Goal: Task Accomplishment & Management: Complete application form

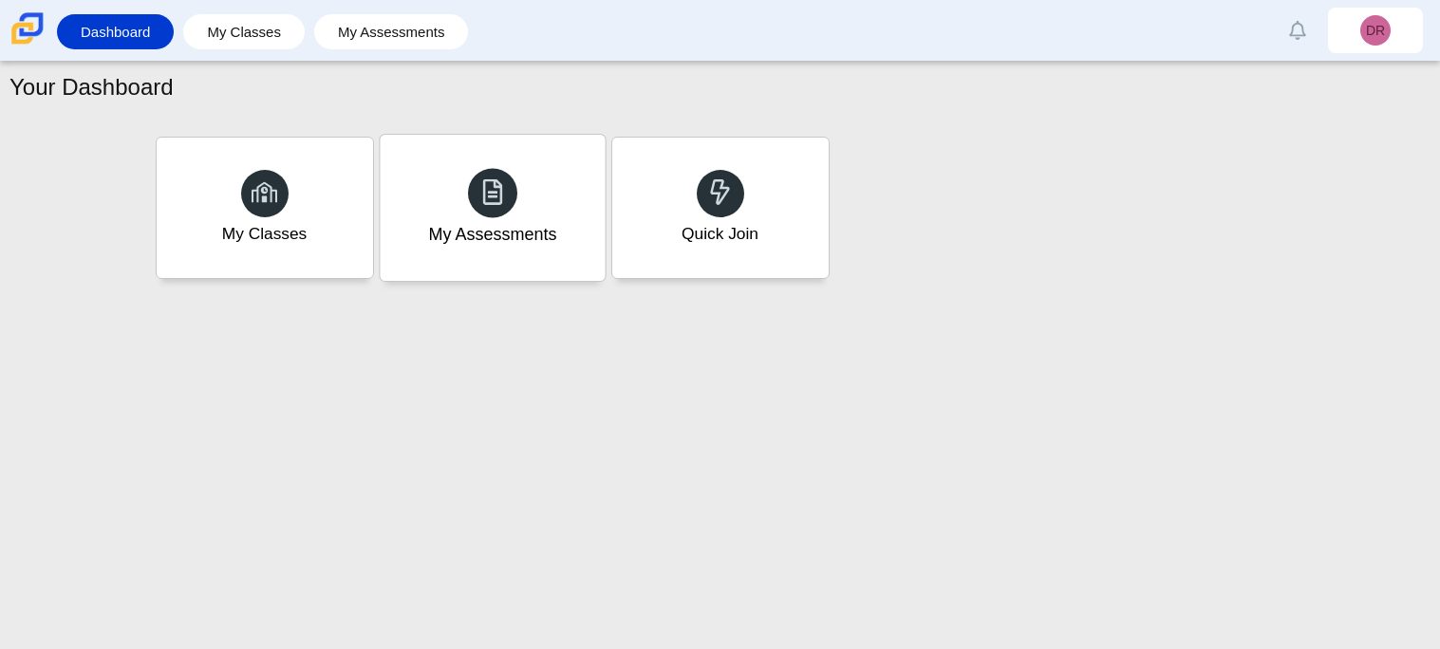
click at [578, 205] on div "My Assessments" at bounding box center [492, 208] width 225 height 146
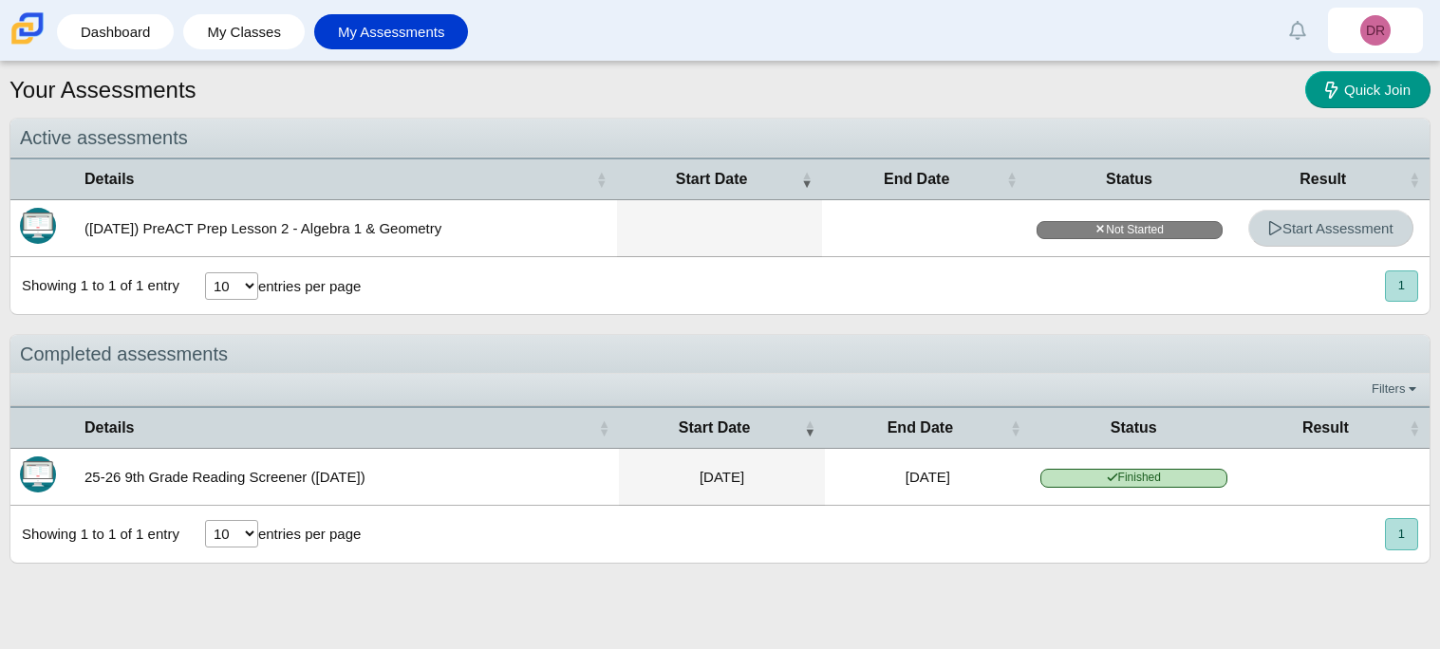
click at [1341, 235] on span "Start Assessment" at bounding box center [1330, 228] width 125 height 16
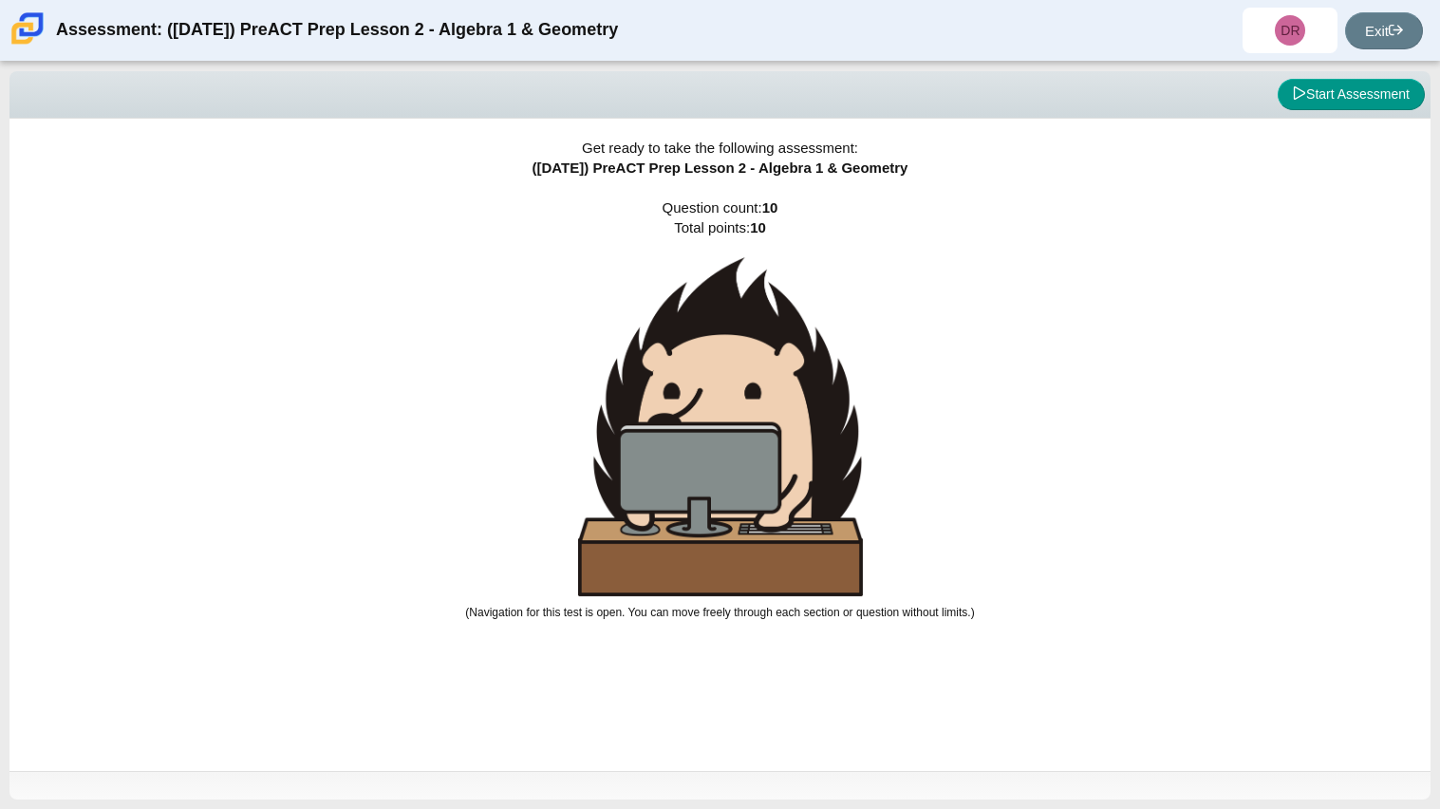
click at [766, 232] on b "10" at bounding box center [758, 227] width 16 height 16
click at [1316, 94] on button "Start Assessment" at bounding box center [1351, 95] width 147 height 32
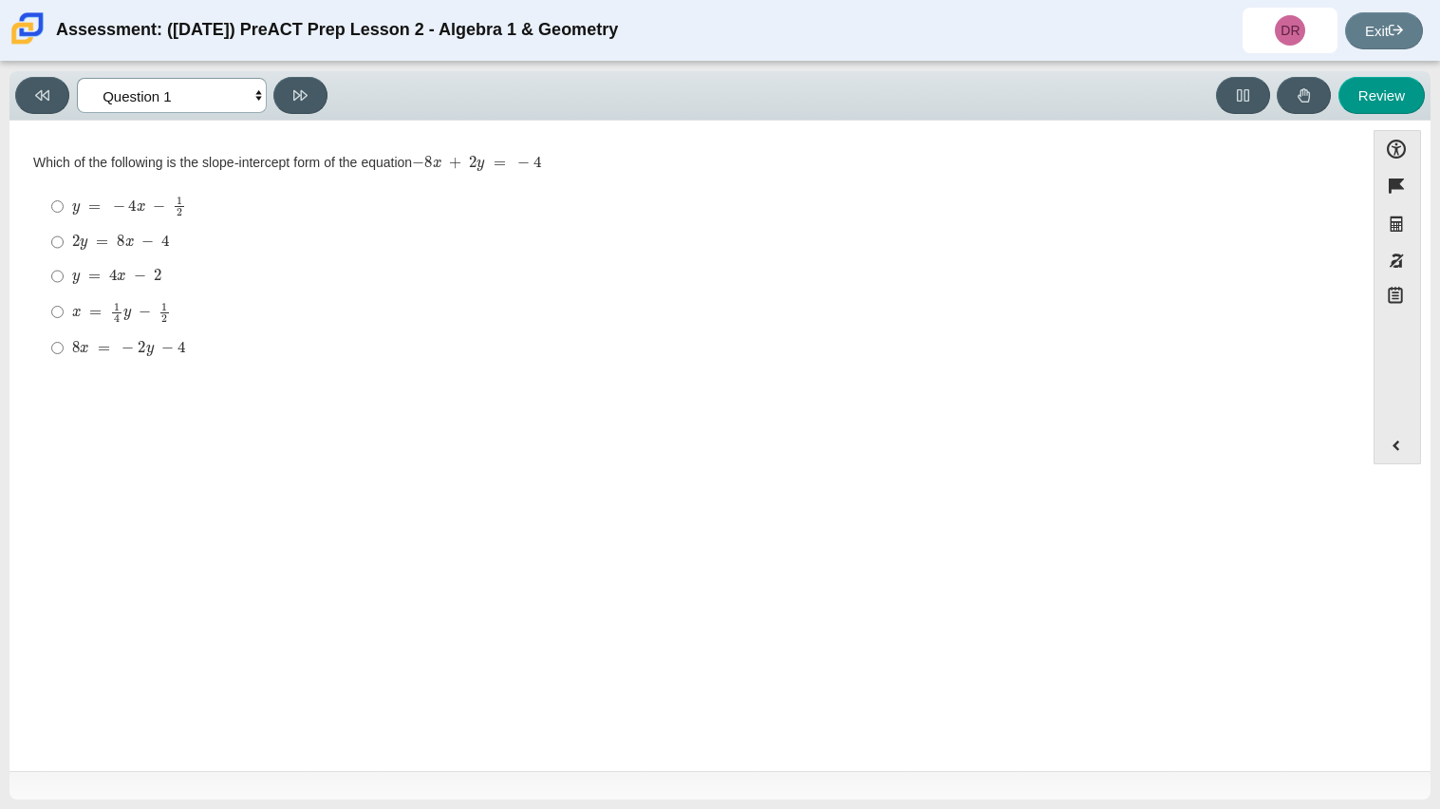
click at [242, 98] on select "Questions Question 1 Question 2 Question 3 Question 4 Question 5 Question 6 Que…" at bounding box center [172, 95] width 190 height 35
select select "96b71634-eacb-4f7e-8aef-411727d9bcba"
click at [77, 78] on select "Questions Question 1 Question 2 Question 3 Question 4 Question 5 Question 6 Que…" at bounding box center [172, 95] width 190 height 35
click at [348, 247] on div "-1" at bounding box center [701, 239] width 1259 height 19
click at [64, 247] on input "-1 -1" at bounding box center [57, 239] width 12 height 34
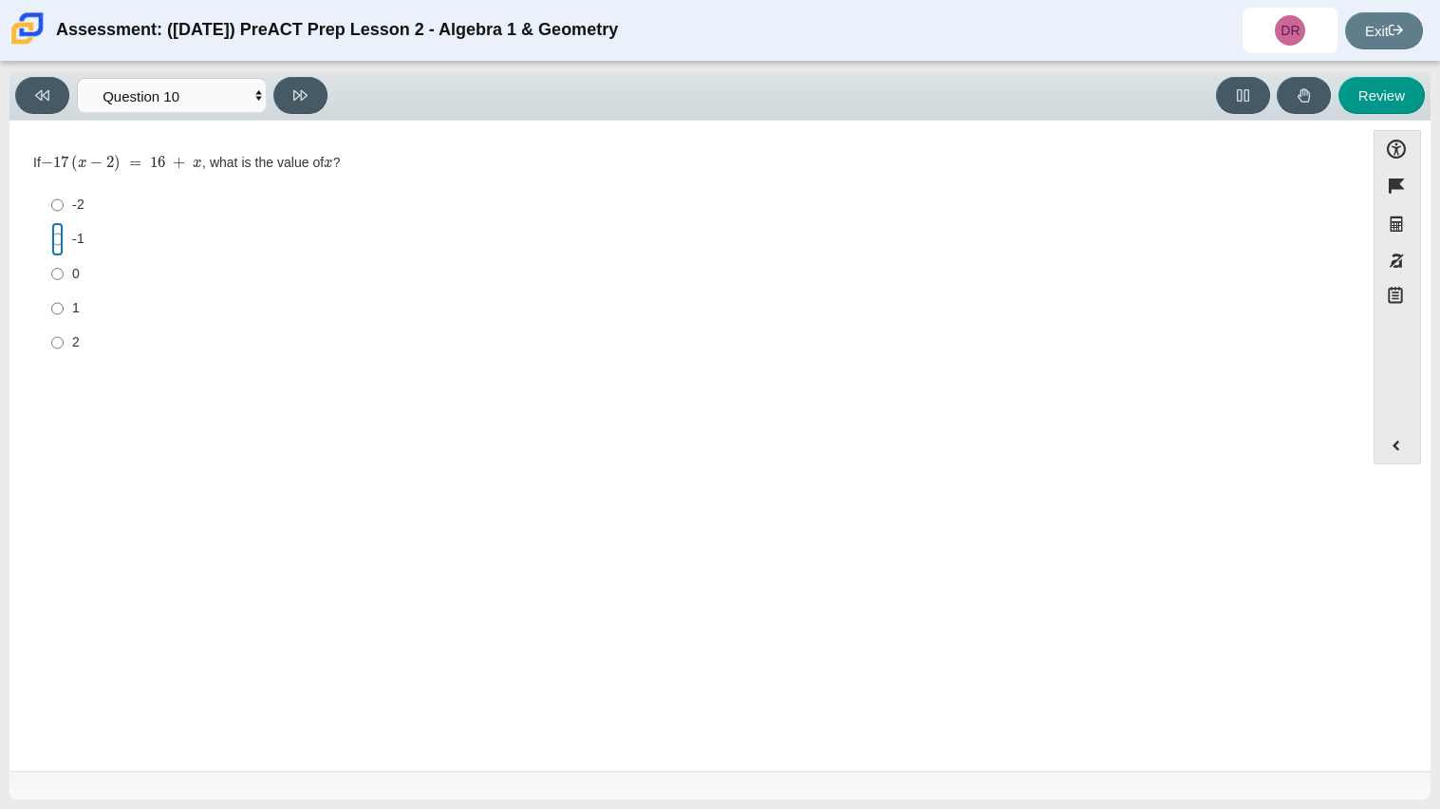
radio input "true"
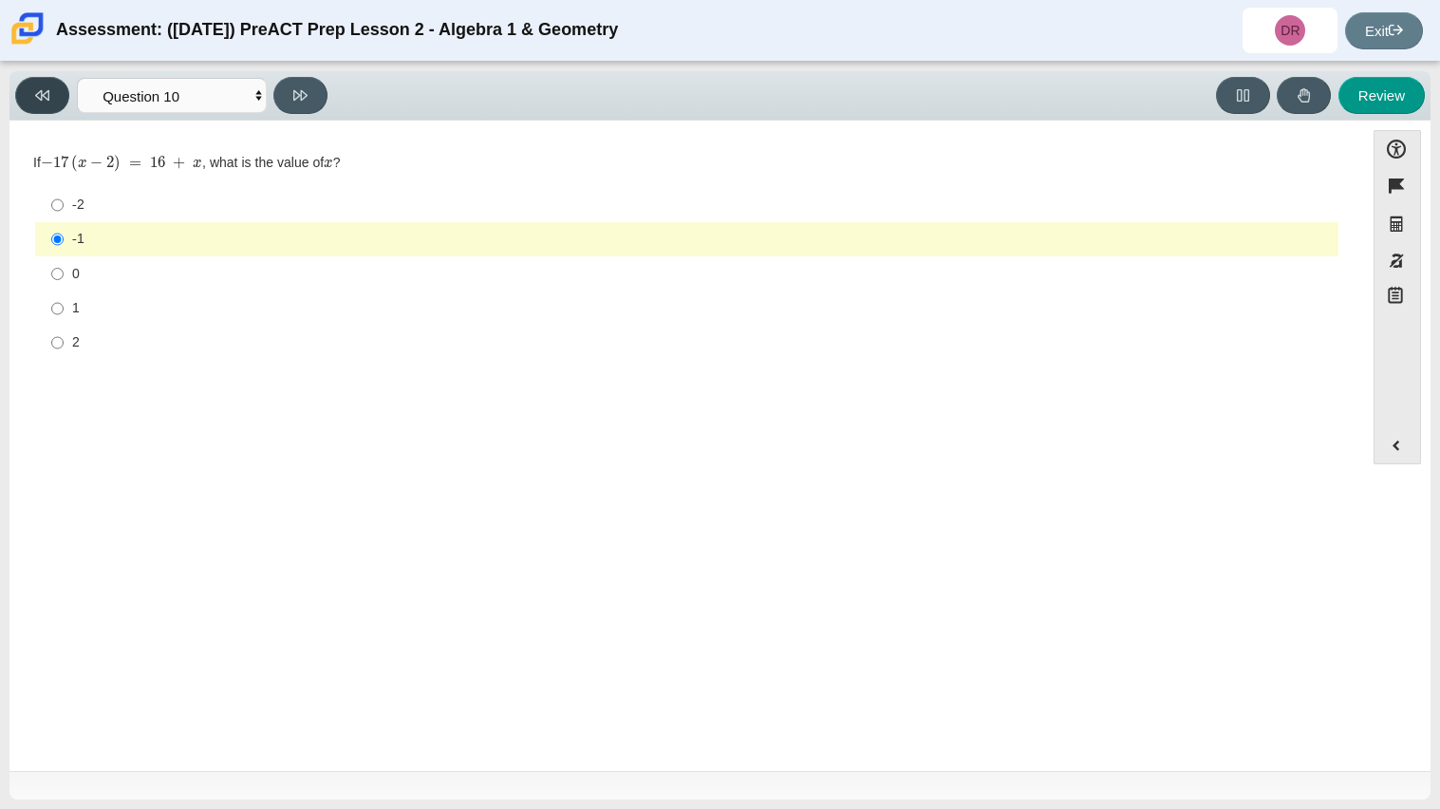
click at [46, 101] on icon at bounding box center [42, 95] width 14 height 14
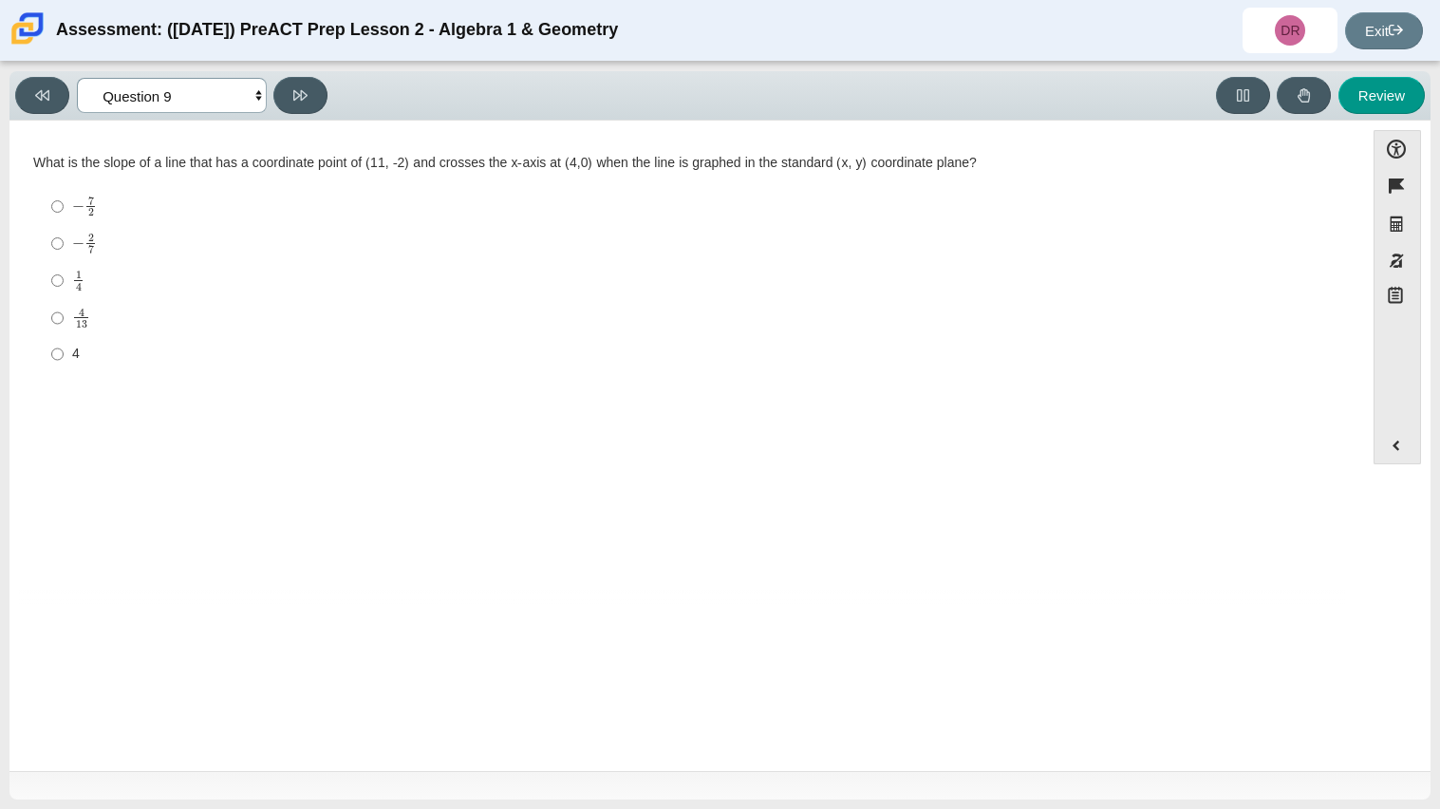
click at [150, 101] on select "Questions Question 1 Question 2 Question 3 Question 4 Question 5 Question 6 Que…" at bounding box center [172, 95] width 190 height 35
click at [77, 78] on select "Questions Question 1 Question 2 Question 3 Question 4 Question 5 Question 6 Que…" at bounding box center [172, 95] width 190 height 35
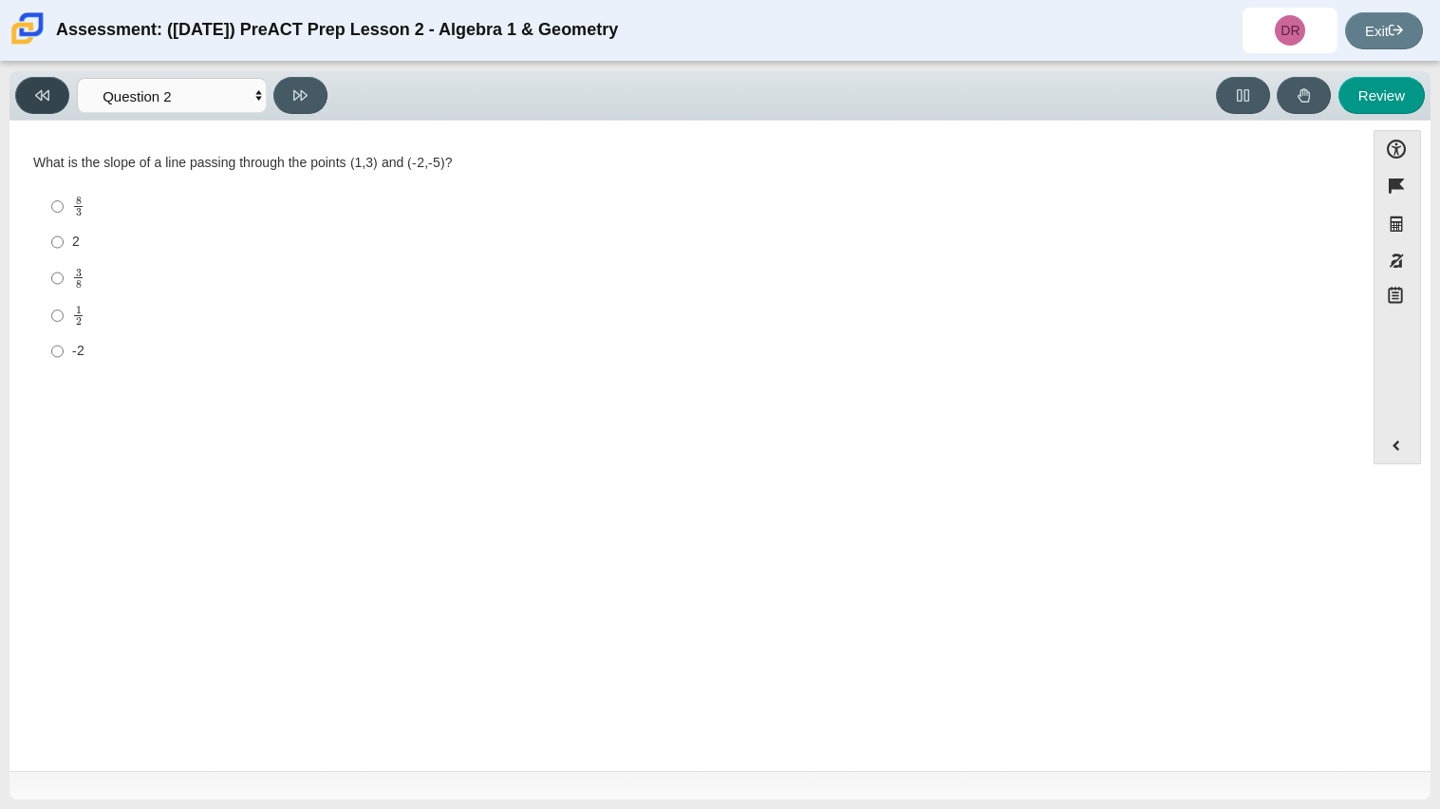
click at [56, 84] on button at bounding box center [42, 95] width 54 height 37
click at [313, 110] on button at bounding box center [300, 95] width 54 height 37
click at [220, 98] on select "Questions Question 1 Question 2 Question 3 Question 4 Question 5 Question 6 Que…" at bounding box center [172, 95] width 190 height 35
select select "ce81fe10-bf29-4b5e-8bd7-4f47f2fed4d8"
click at [77, 78] on select "Questions Question 1 Question 2 Question 3 Question 4 Question 5 Question 6 Que…" at bounding box center [172, 95] width 190 height 35
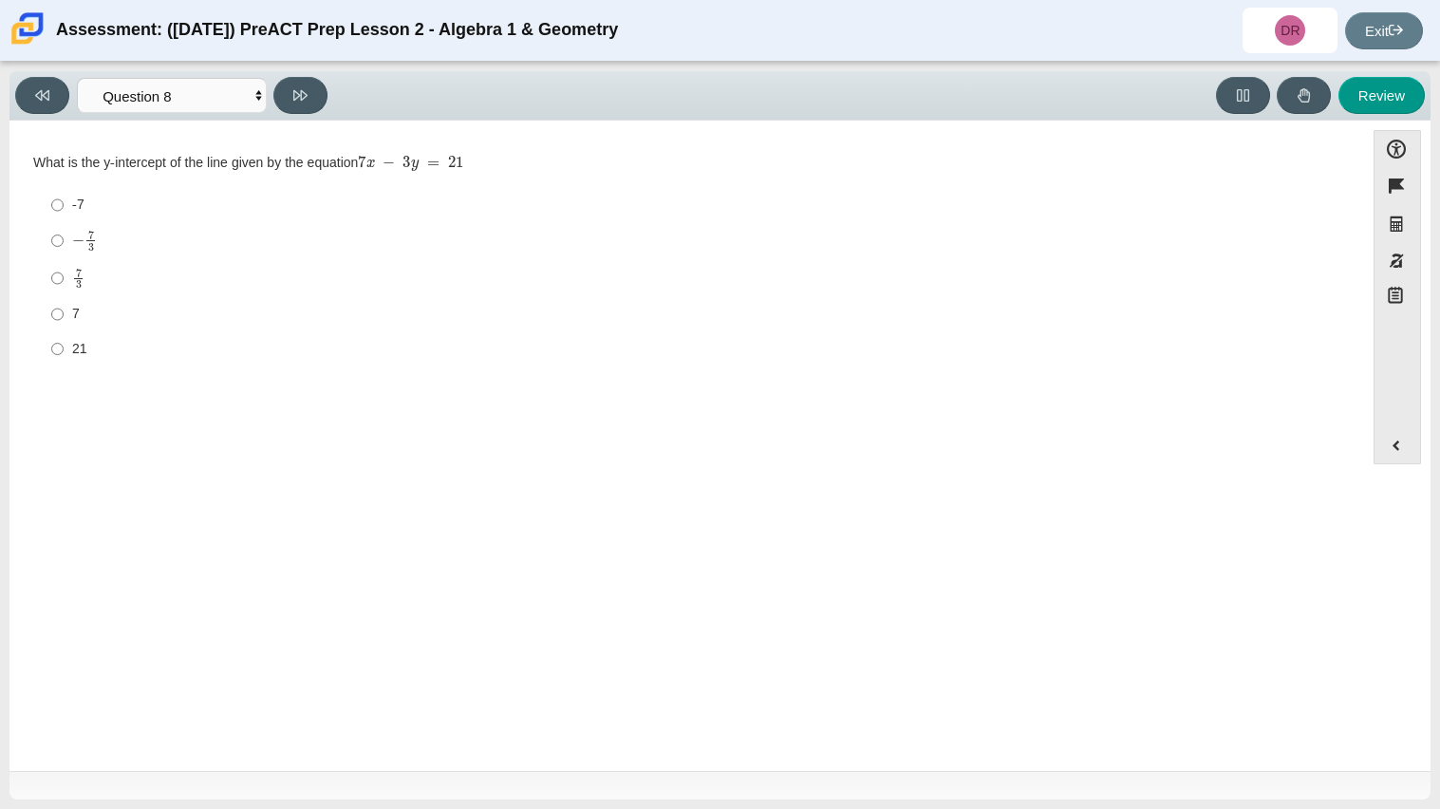
click at [440, 264] on label "7 3 7 thirds" at bounding box center [688, 277] width 1300 height 37
click at [64, 264] on input "7 3 7 thirds" at bounding box center [57, 277] width 12 height 37
radio input "true"
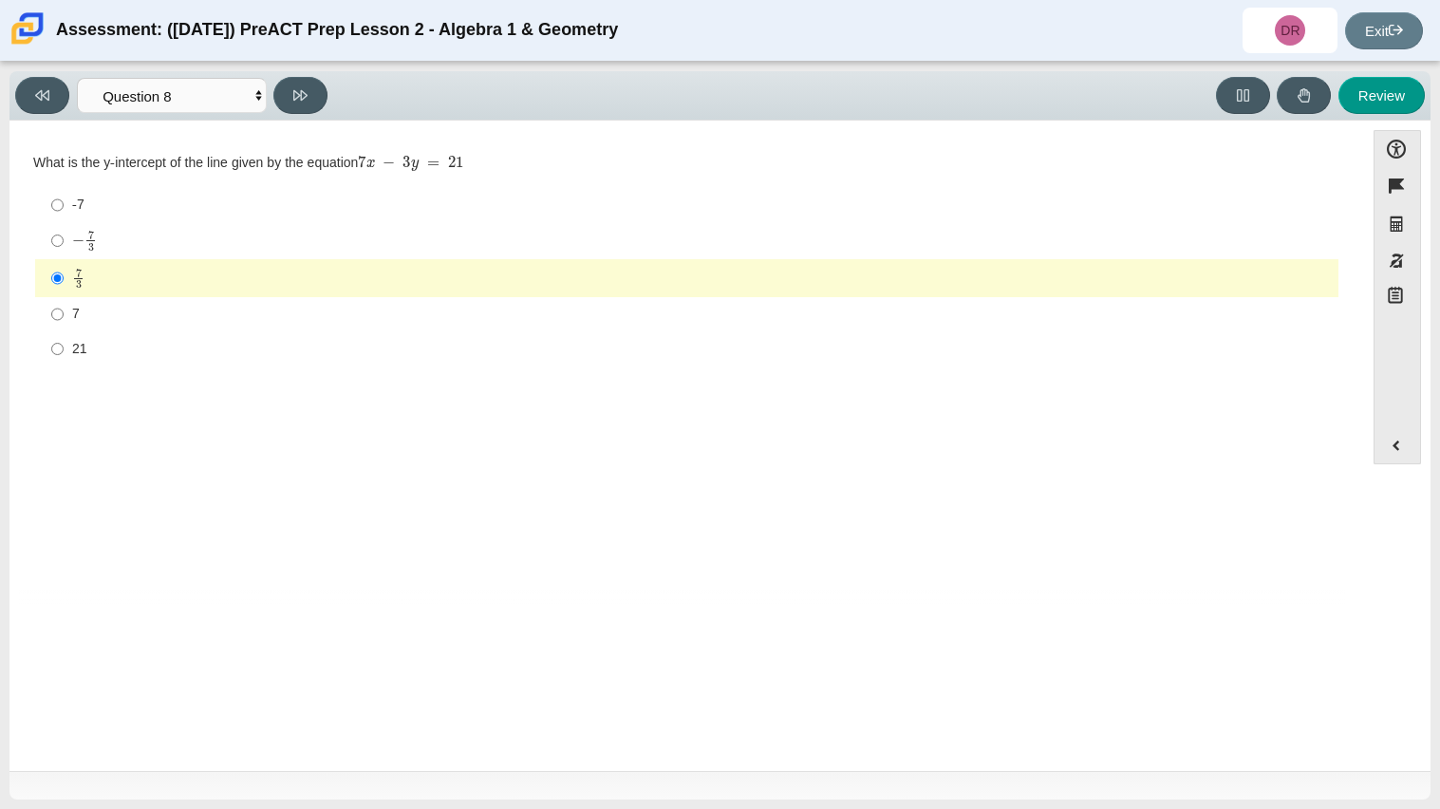
click at [137, 220] on label "-7 -7" at bounding box center [688, 205] width 1300 height 34
click at [64, 220] on input "-7 -7" at bounding box center [57, 205] width 12 height 34
radio input "true"
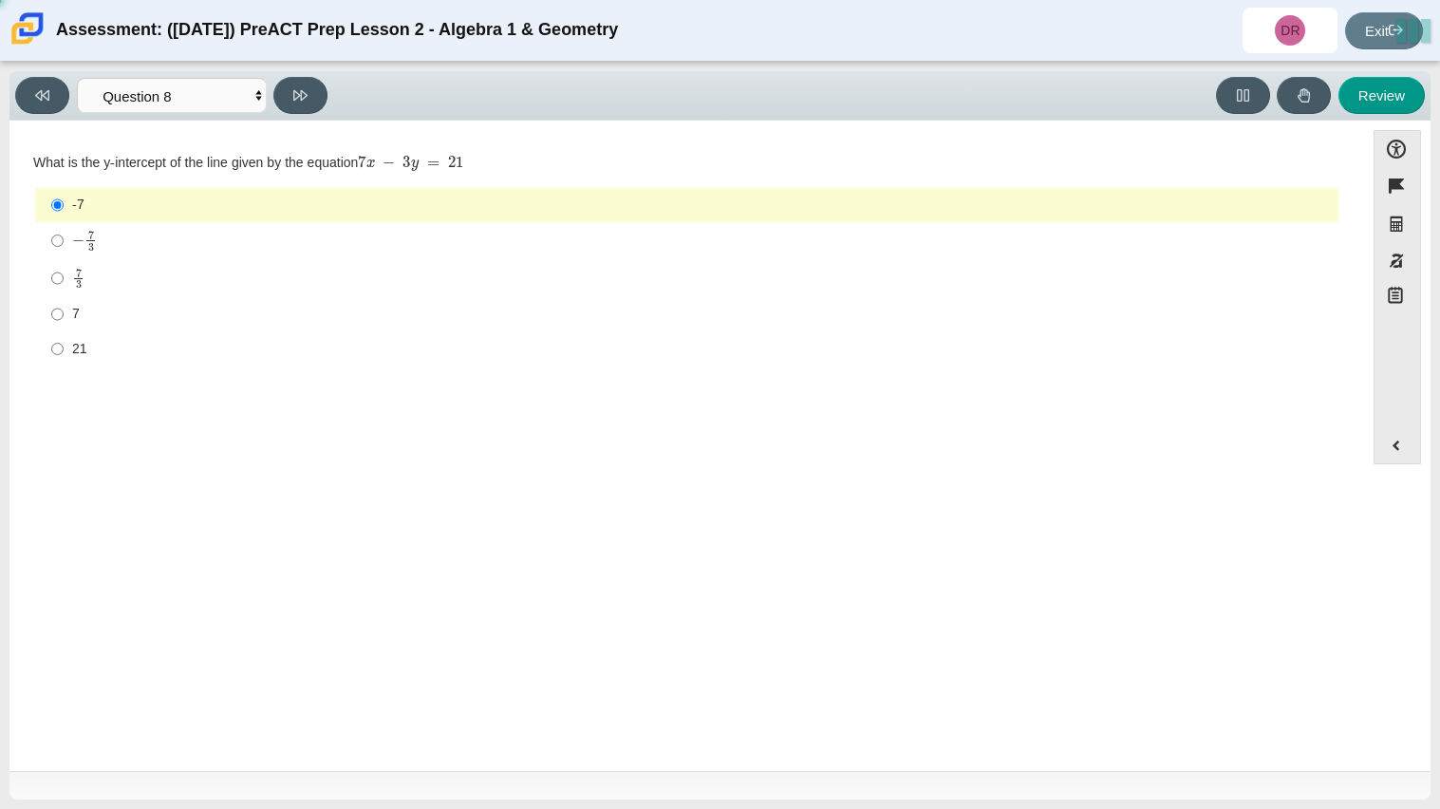
click at [142, 222] on label "− 7 3 negative 7 thirds" at bounding box center [688, 240] width 1300 height 37
click at [64, 222] on input "− 7 3 negative 7 thirds" at bounding box center [57, 240] width 12 height 37
radio input "true"
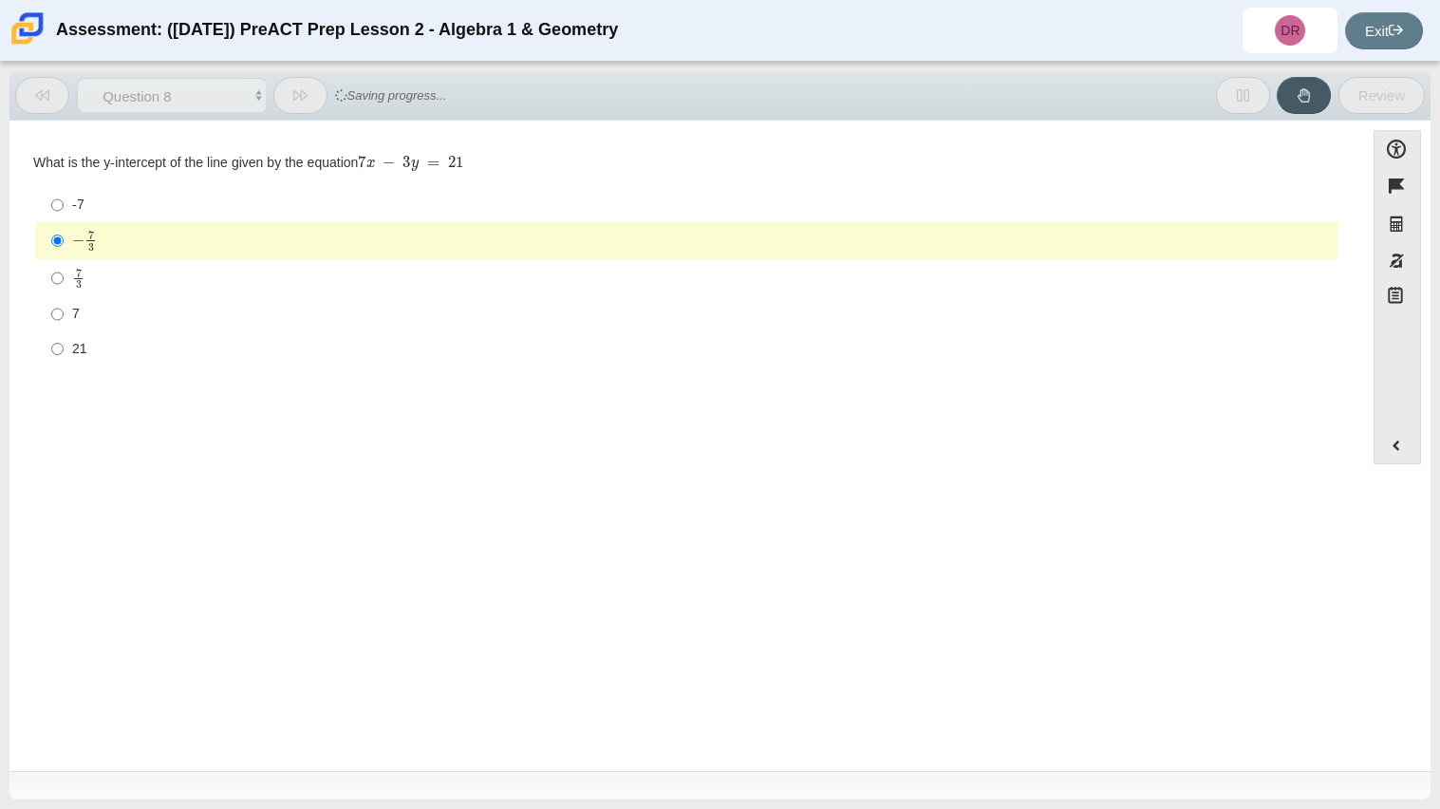
click at [45, 116] on div "Viewing Question 8 of 10 in Pacing Mode Questions Question 1 Question 2 Questio…" at bounding box center [719, 95] width 1421 height 49
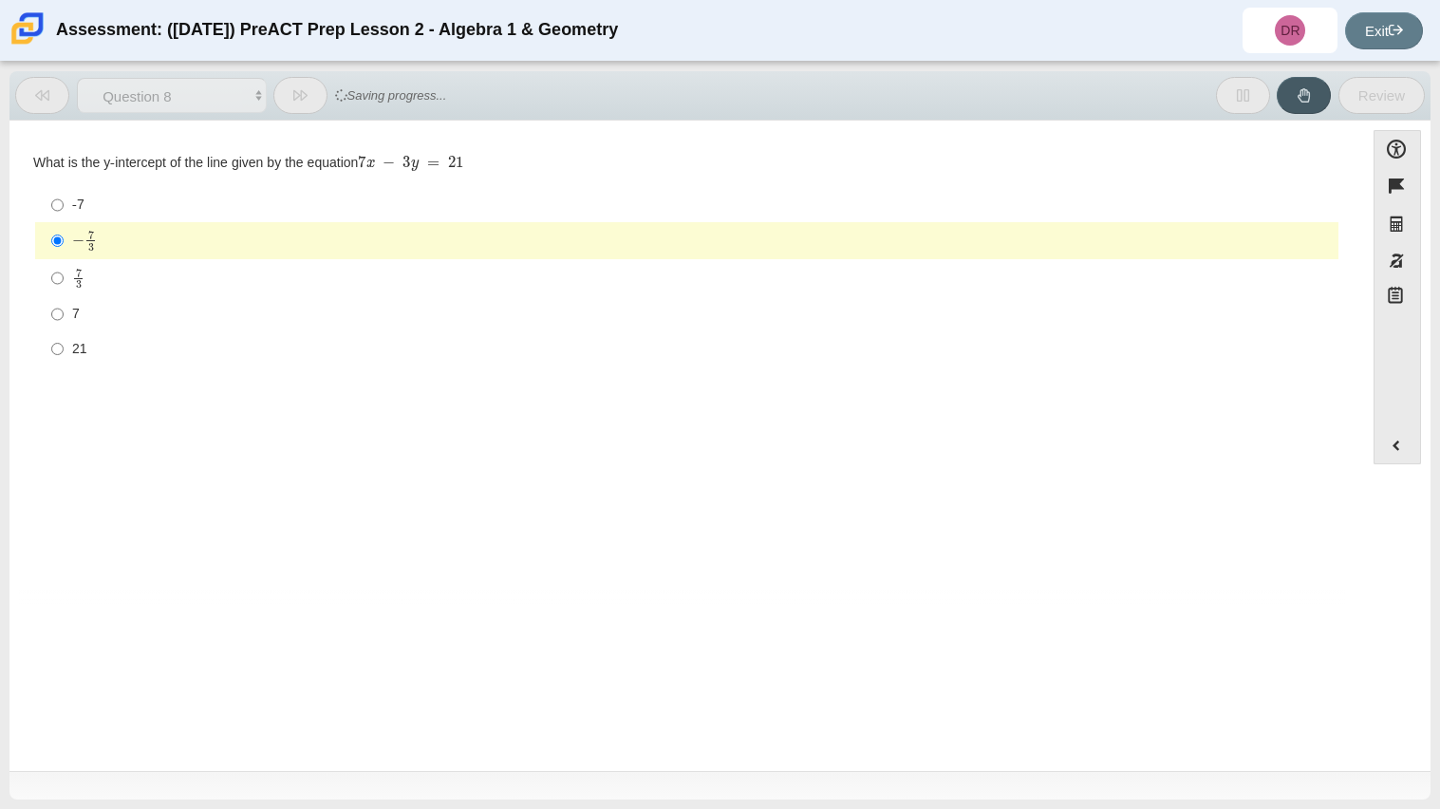
click at [0, 33] on div "Assessment: (9/29/25) PreACT Prep Lesson 2 - Algebra 1 & Geometry DR Darrius Ro…" at bounding box center [720, 30] width 1440 height 61
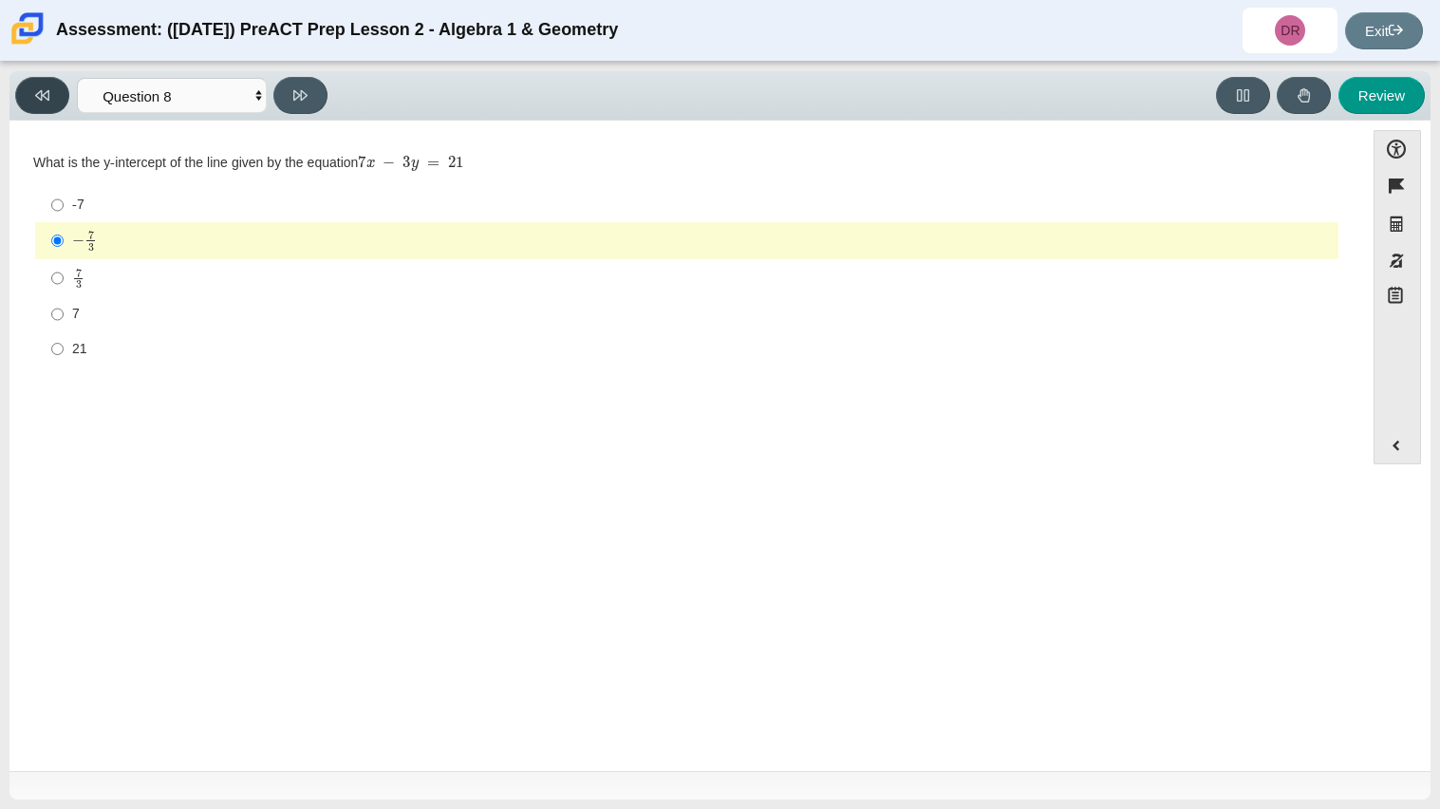
click at [45, 88] on icon at bounding box center [42, 95] width 14 height 14
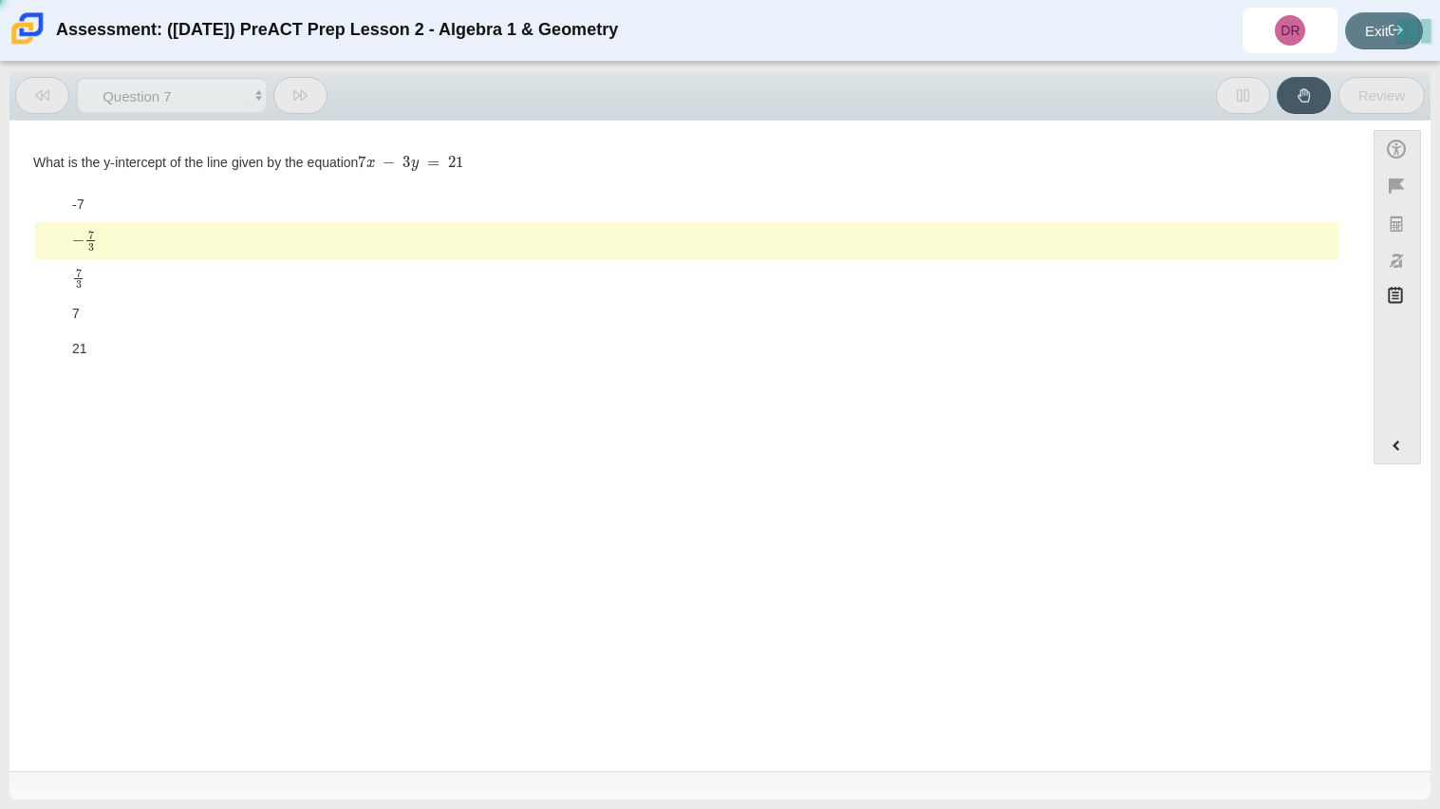
click at [45, 88] on icon at bounding box center [42, 95] width 14 height 14
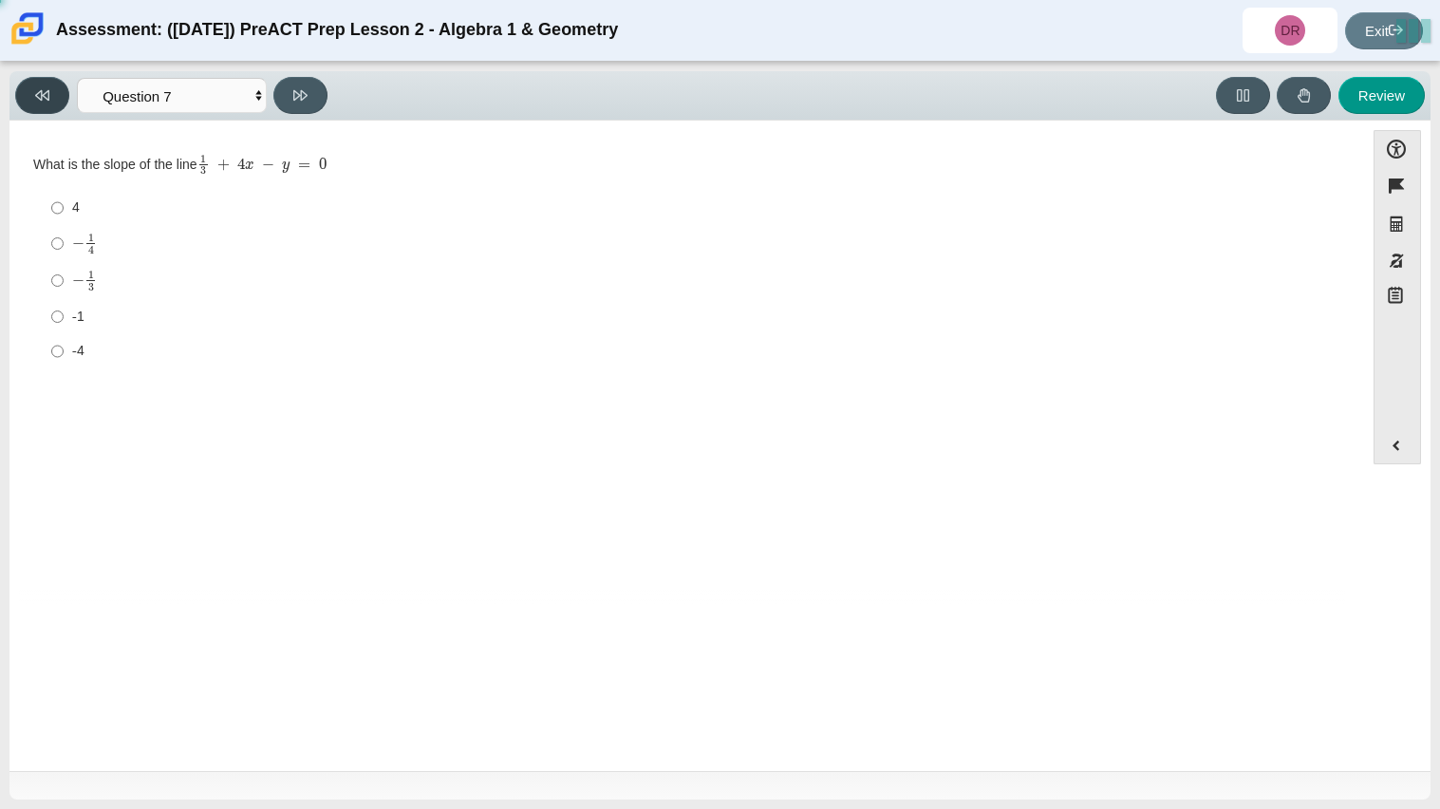
select select "210571de-36a6-4d8e-a361-ceff8ef801dc"
click at [124, 282] on div "1 3" at bounding box center [701, 279] width 1259 height 22
click at [64, 282] on input "1 3 1 third" at bounding box center [57, 277] width 12 height 37
radio input "true"
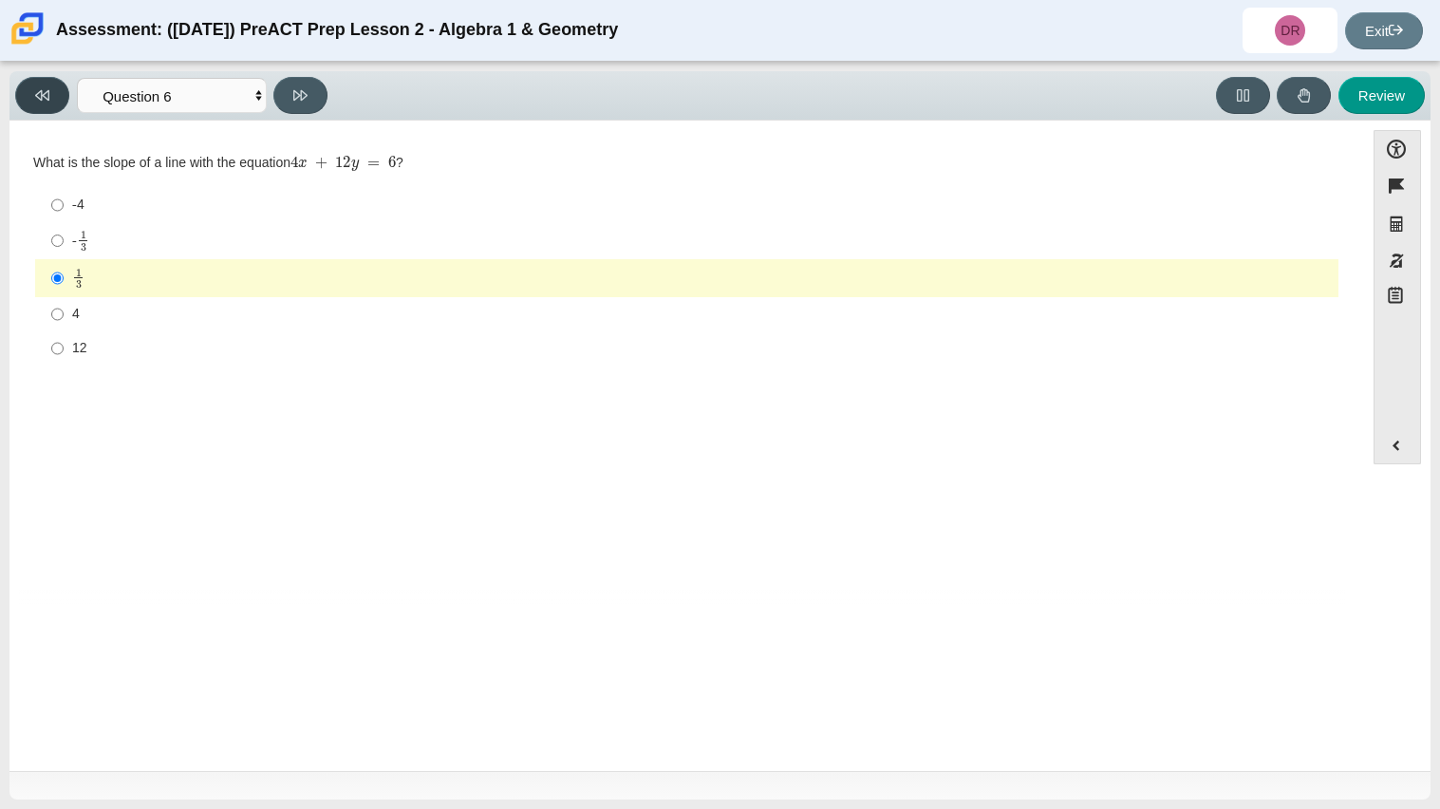
click at [51, 95] on button at bounding box center [42, 95] width 54 height 37
select select "489dcffd-4e6a-49cf-a9d6-ad1d4a911a4e"
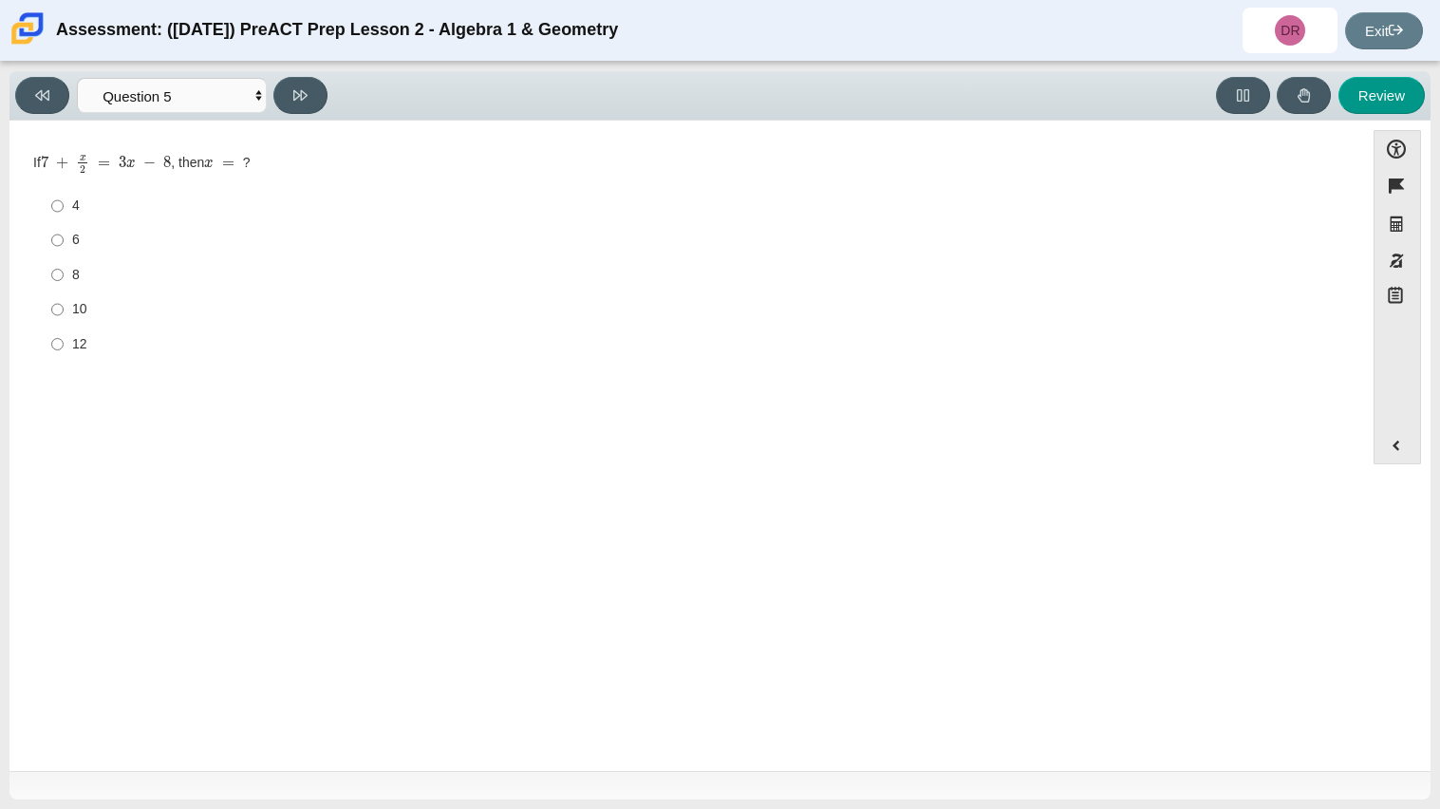
click at [75, 254] on label "6 6" at bounding box center [688, 240] width 1300 height 34
click at [64, 254] on input "6 6" at bounding box center [57, 240] width 12 height 34
radio input "true"
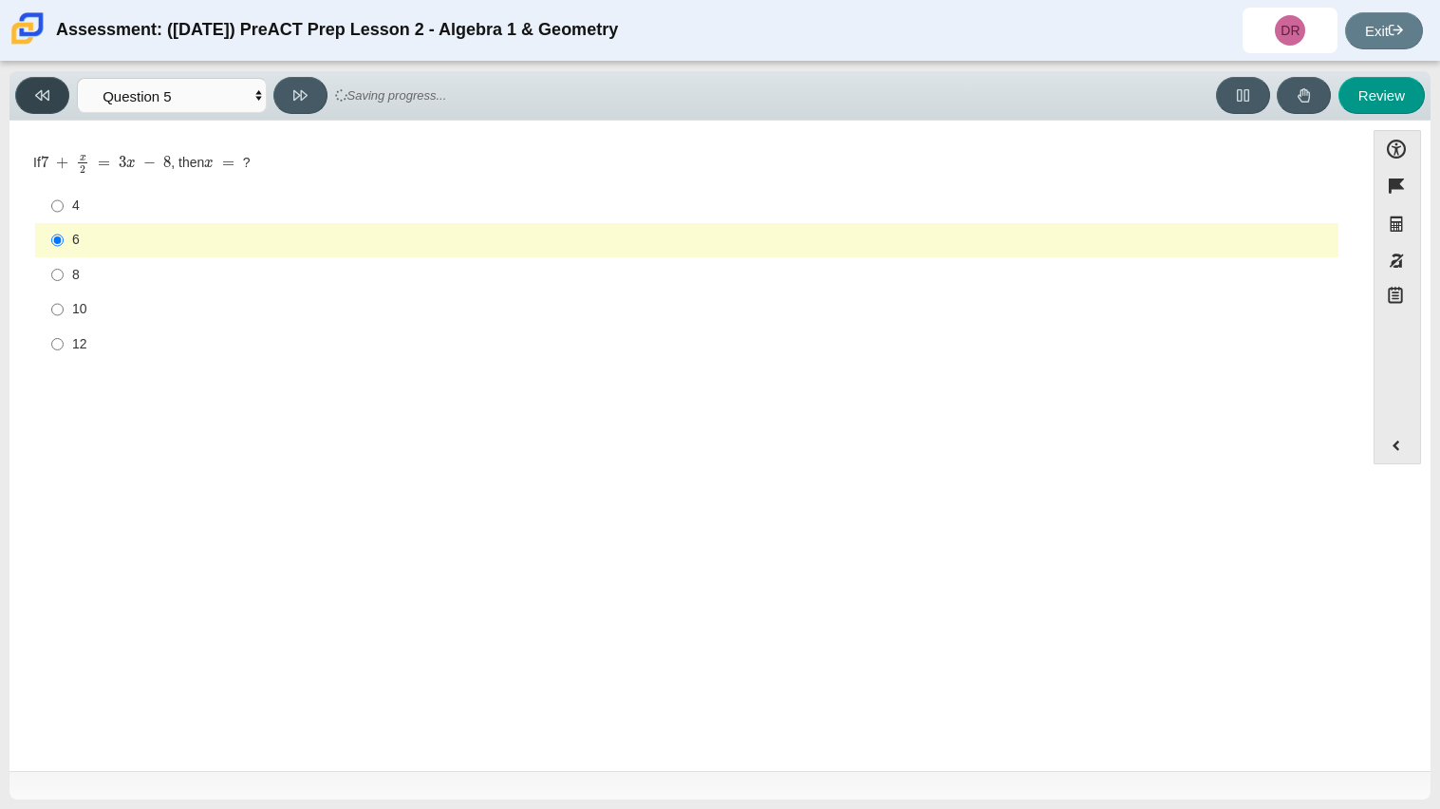
click at [53, 106] on button at bounding box center [42, 95] width 54 height 37
select select "89427bb7-e313-4f00-988f-8b8255897029"
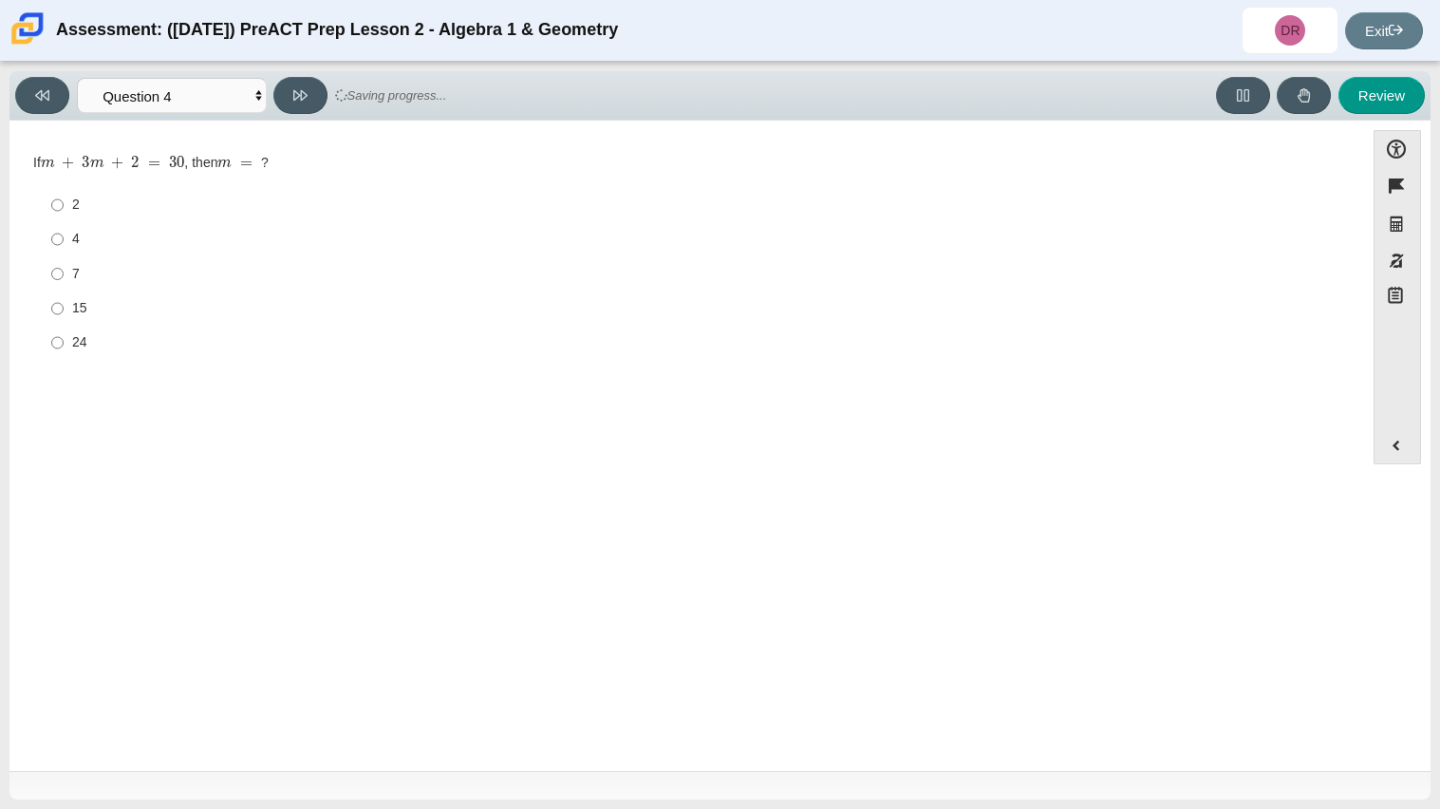
click at [95, 293] on label "15 15" at bounding box center [688, 308] width 1300 height 34
click at [64, 293] on input "15 15" at bounding box center [57, 308] width 12 height 34
radio input "true"
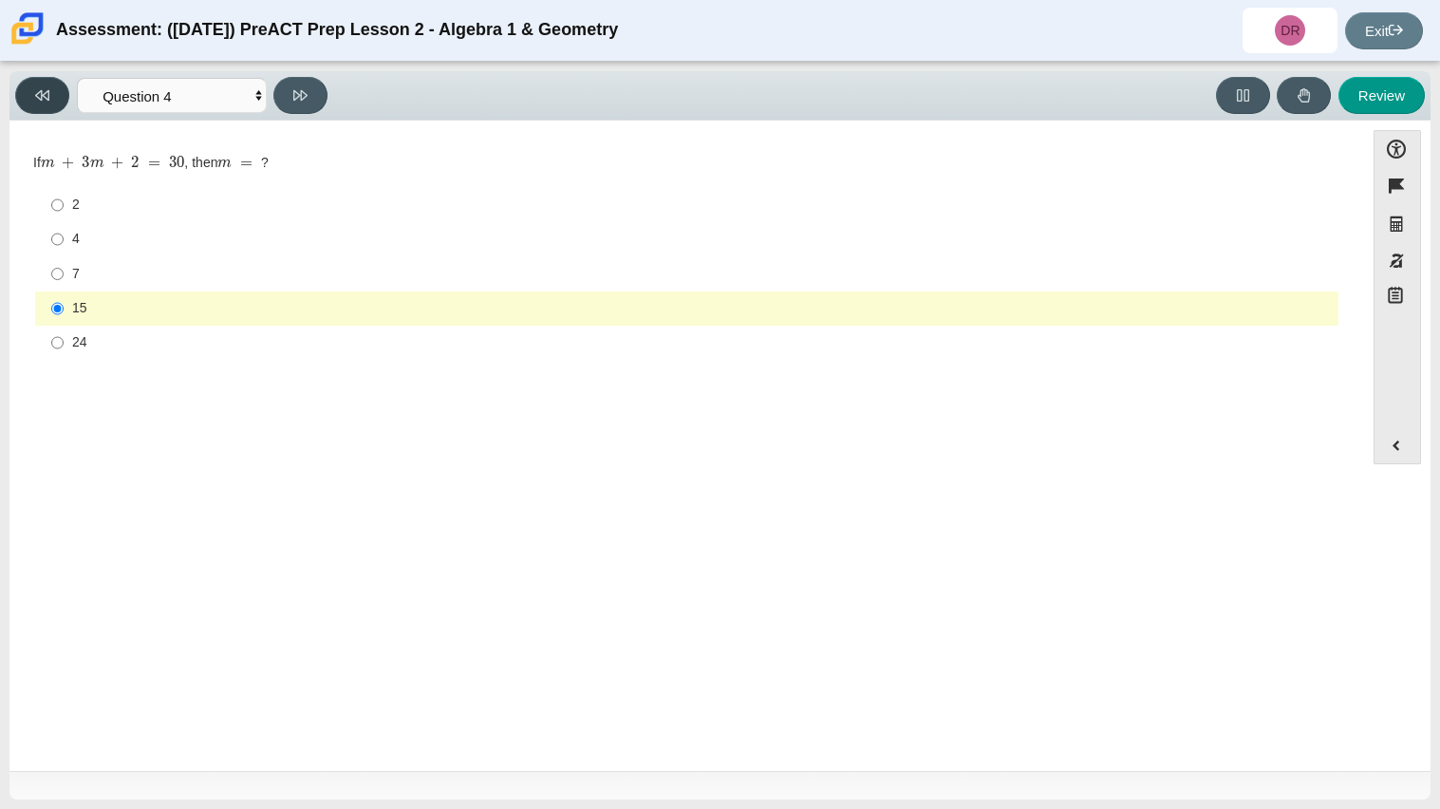
click at [47, 99] on icon at bounding box center [42, 95] width 14 height 14
select select "97f4f5fa-a52e-4fed-af51-565bfcdf47cb"
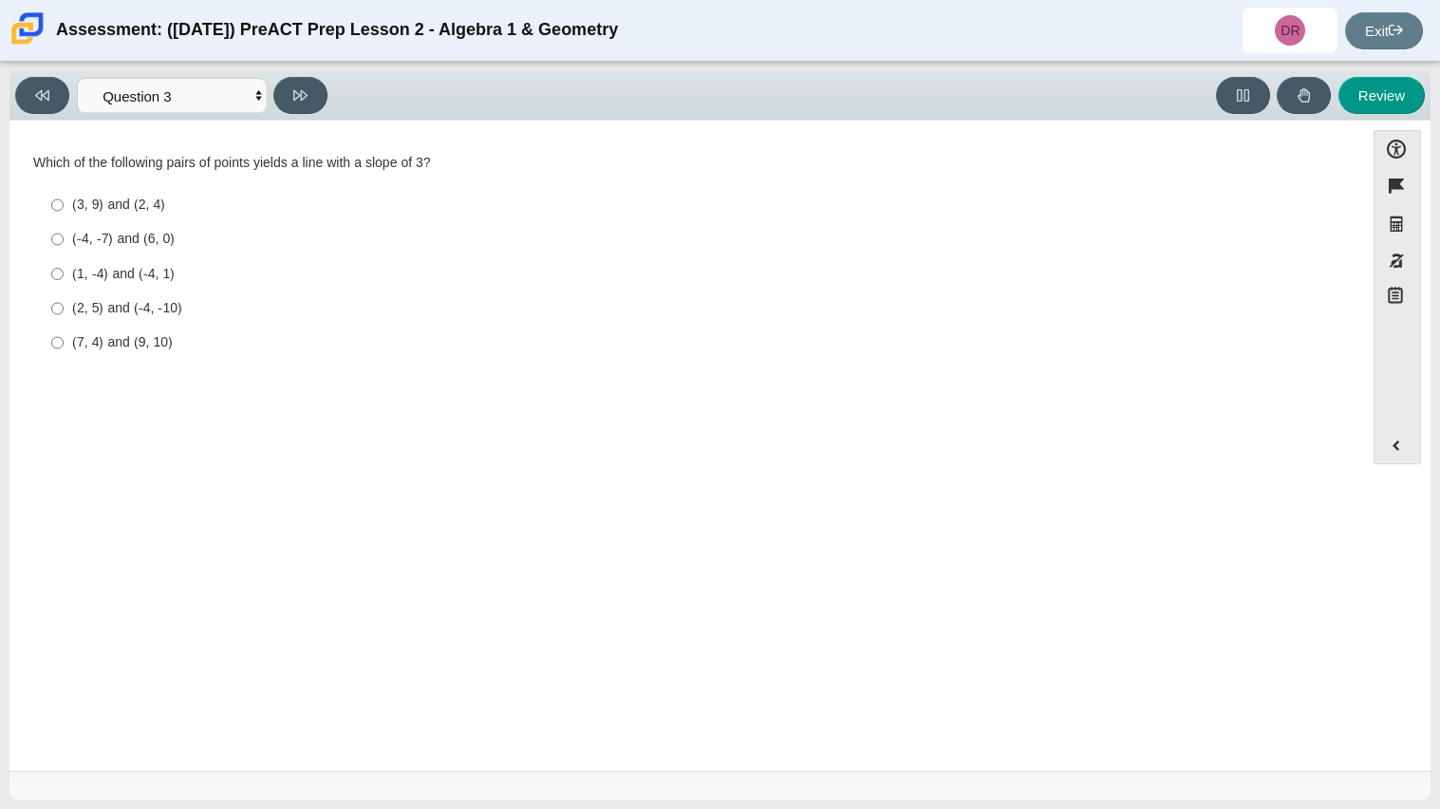
click at [144, 257] on label "(1, -4) and (-4, 1) (1, -4) and (-4, 1)" at bounding box center [688, 273] width 1300 height 34
click at [64, 257] on input "(1, -4) and (-4, 1) (1, -4) and (-4, 1)" at bounding box center [57, 273] width 12 height 34
radio input "true"
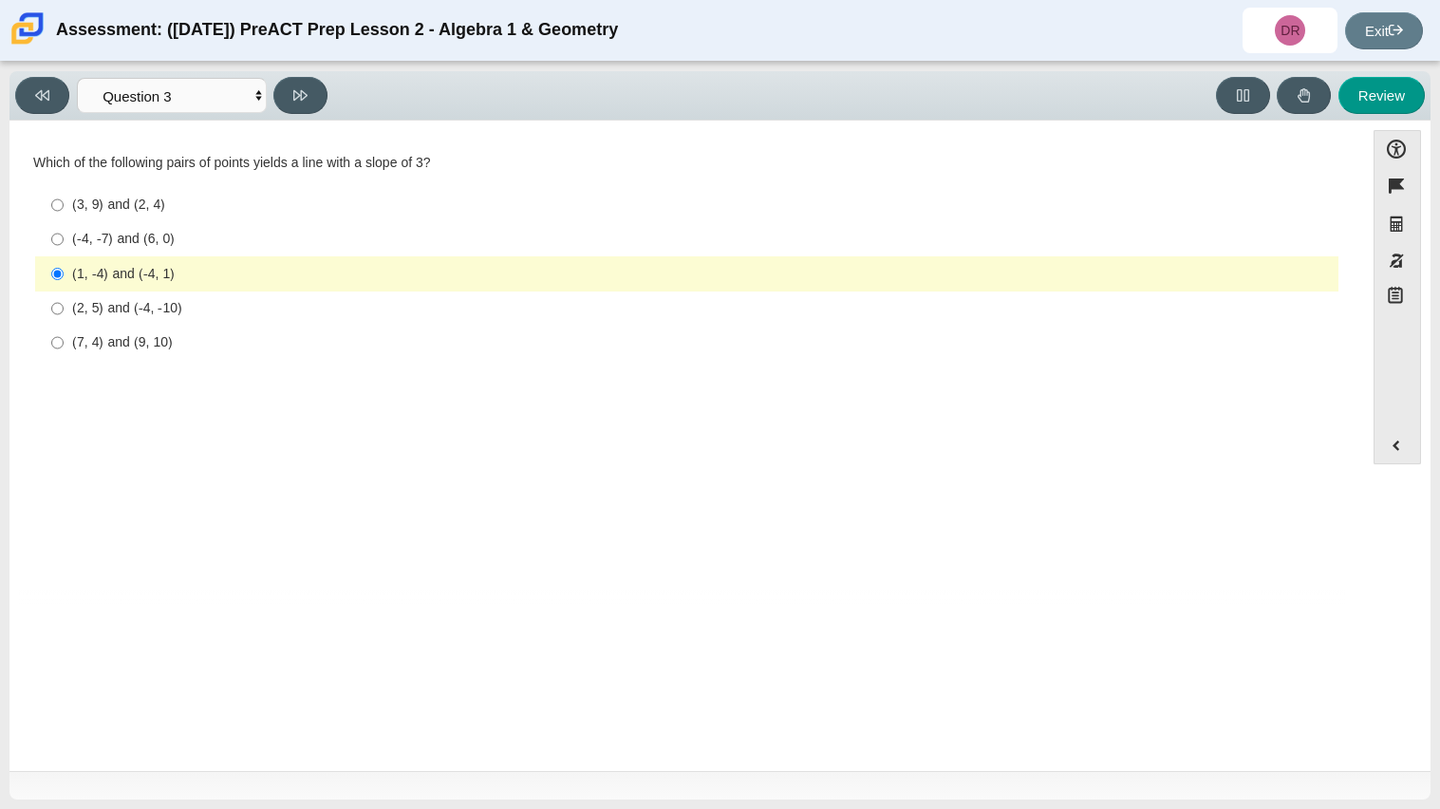
click at [61, 140] on div "Question Which of the following pairs of points yields a line with a slope of 3…" at bounding box center [687, 261] width 1336 height 253
click at [43, 132] on div "Question Which of the following is the slope-intercept form of the equation − 8…" at bounding box center [687, 367] width 1336 height 474
click at [40, 122] on div "Accessibility options Close Color scheme Font size Zoom Change the background a…" at bounding box center [719, 446] width 1421 height 650
click at [51, 109] on button at bounding box center [42, 95] width 54 height 37
select select "ed62e223-81bd-4cbf-ab48-ab975844bd1f"
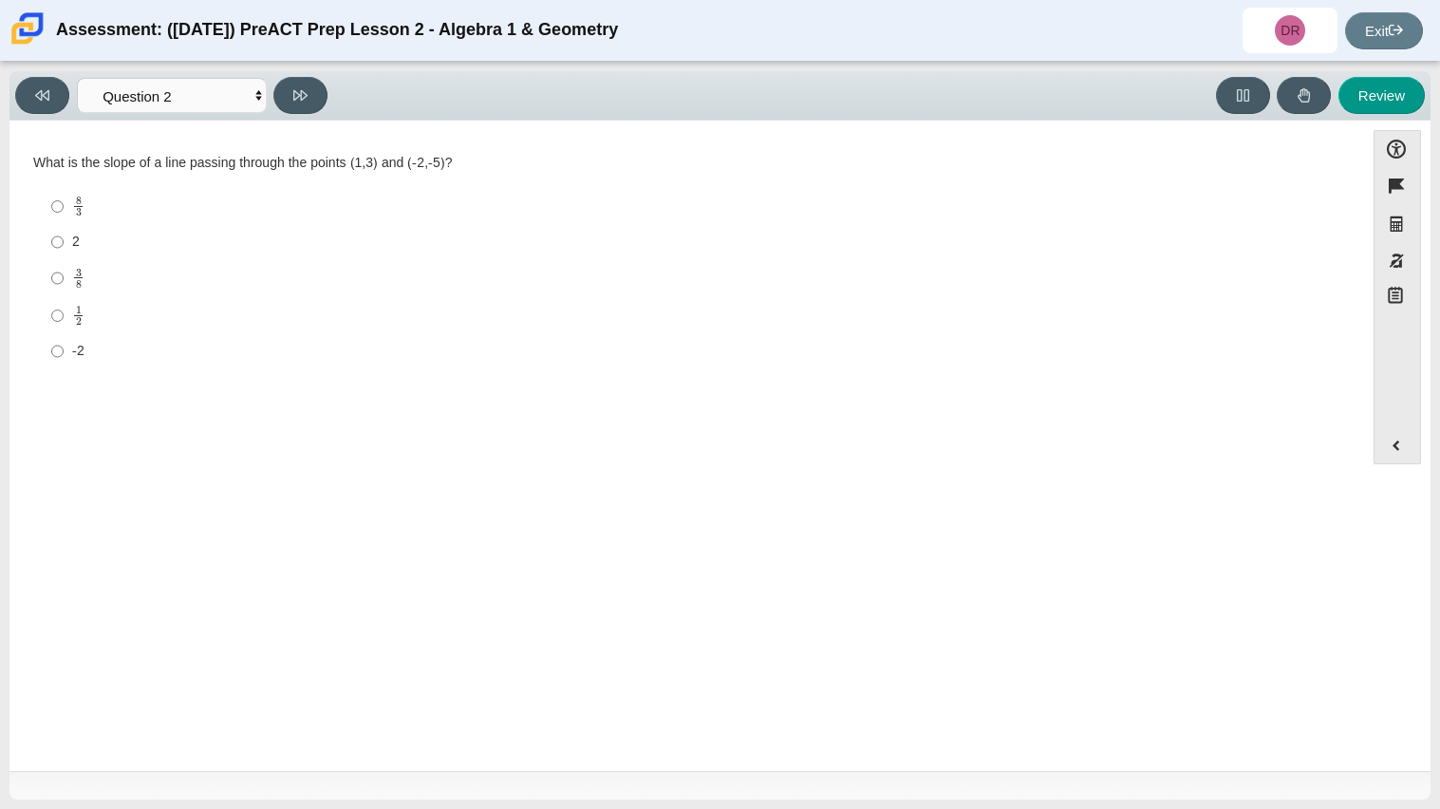
click at [106, 228] on label "2 2" at bounding box center [688, 242] width 1300 height 34
click at [64, 228] on input "2 2" at bounding box center [57, 242] width 12 height 34
radio input "true"
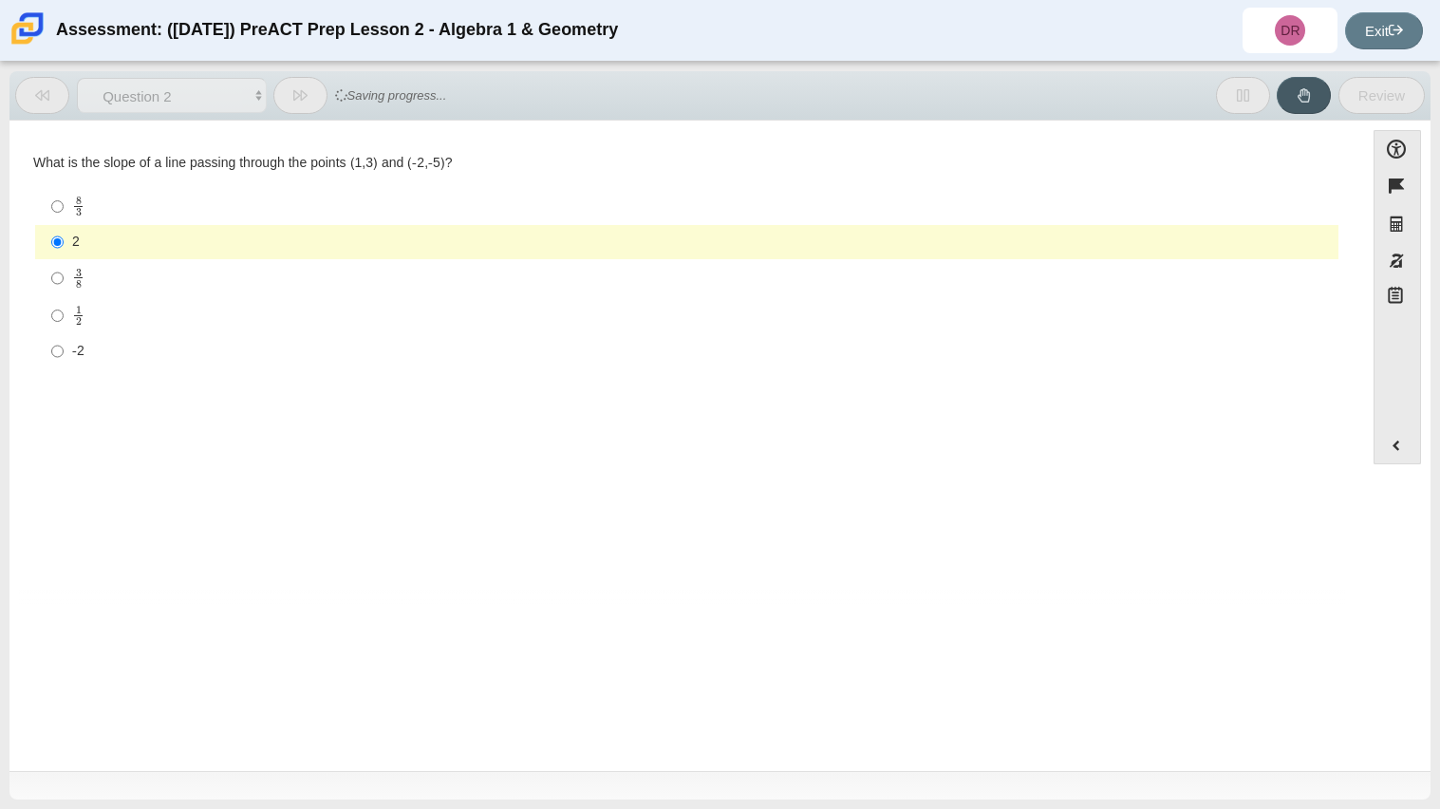
click at [302, 97] on icon at bounding box center [300, 95] width 14 height 10
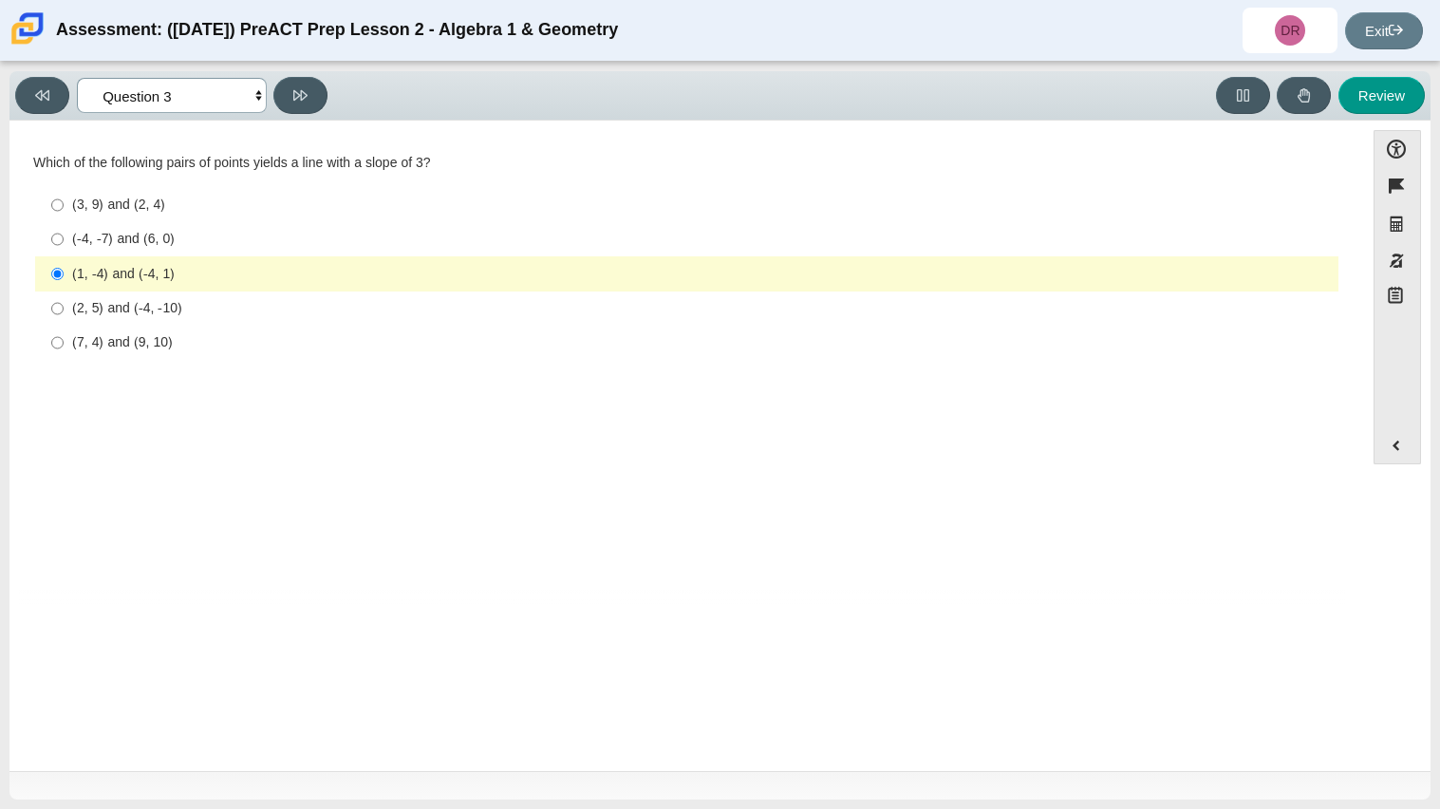
click at [198, 98] on select "Questions Question 1 Question 2 Question 3 Question 4 Question 5 Question 6 Que…" at bounding box center [172, 95] width 190 height 35
select select "bbf5d072-3e0b-44c4-9a12-6e7c9033f65b"
click at [77, 78] on select "Questions Question 1 Question 2 Question 3 Question 4 Question 5 Question 6 Que…" at bounding box center [172, 95] width 190 height 35
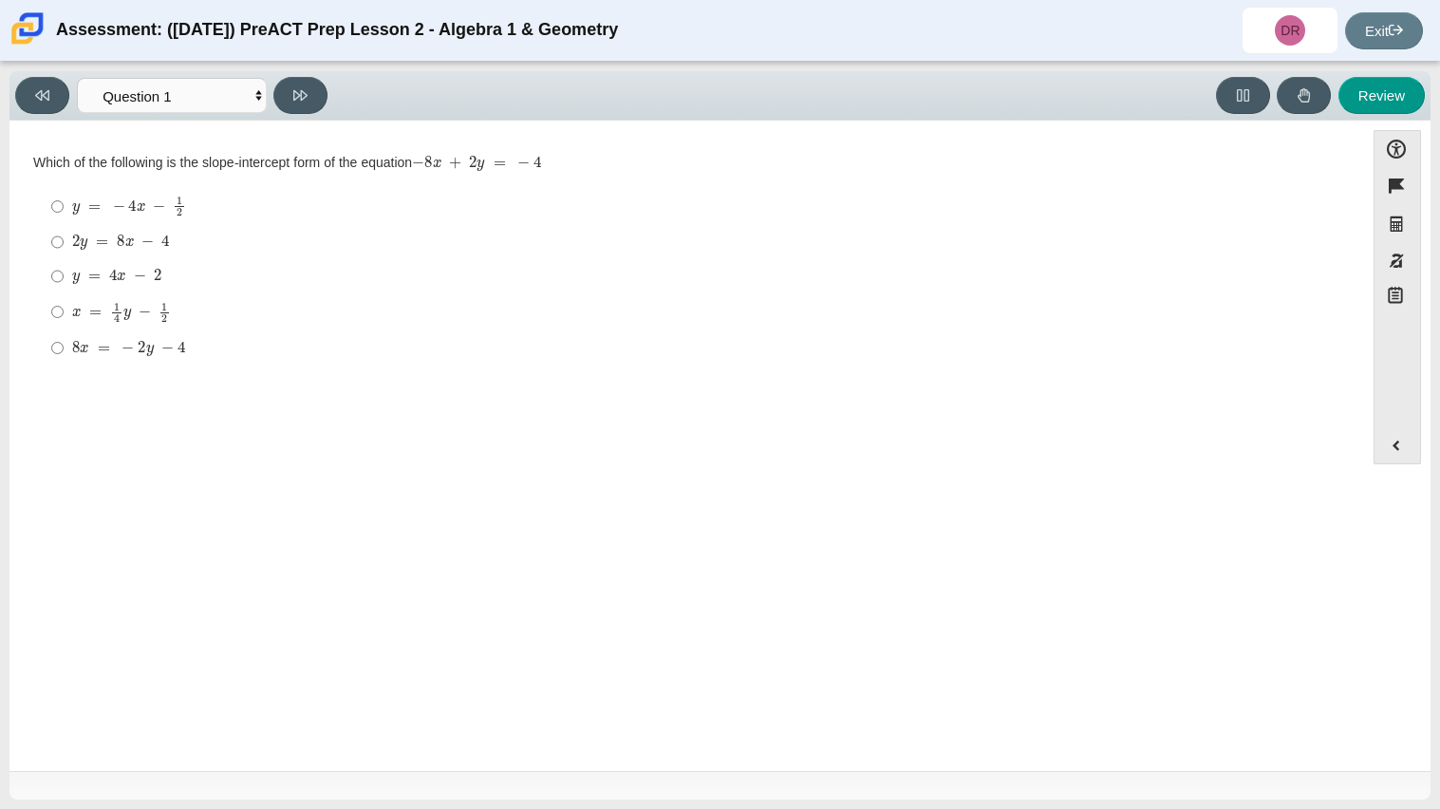
click at [136, 252] on mjx-container "2 y = 8 x − 4" at bounding box center [121, 240] width 98 height 36
click at [64, 252] on input "2 y = 8 x − 4 2 y = 8 x − 4" at bounding box center [57, 242] width 12 height 34
radio input "true"
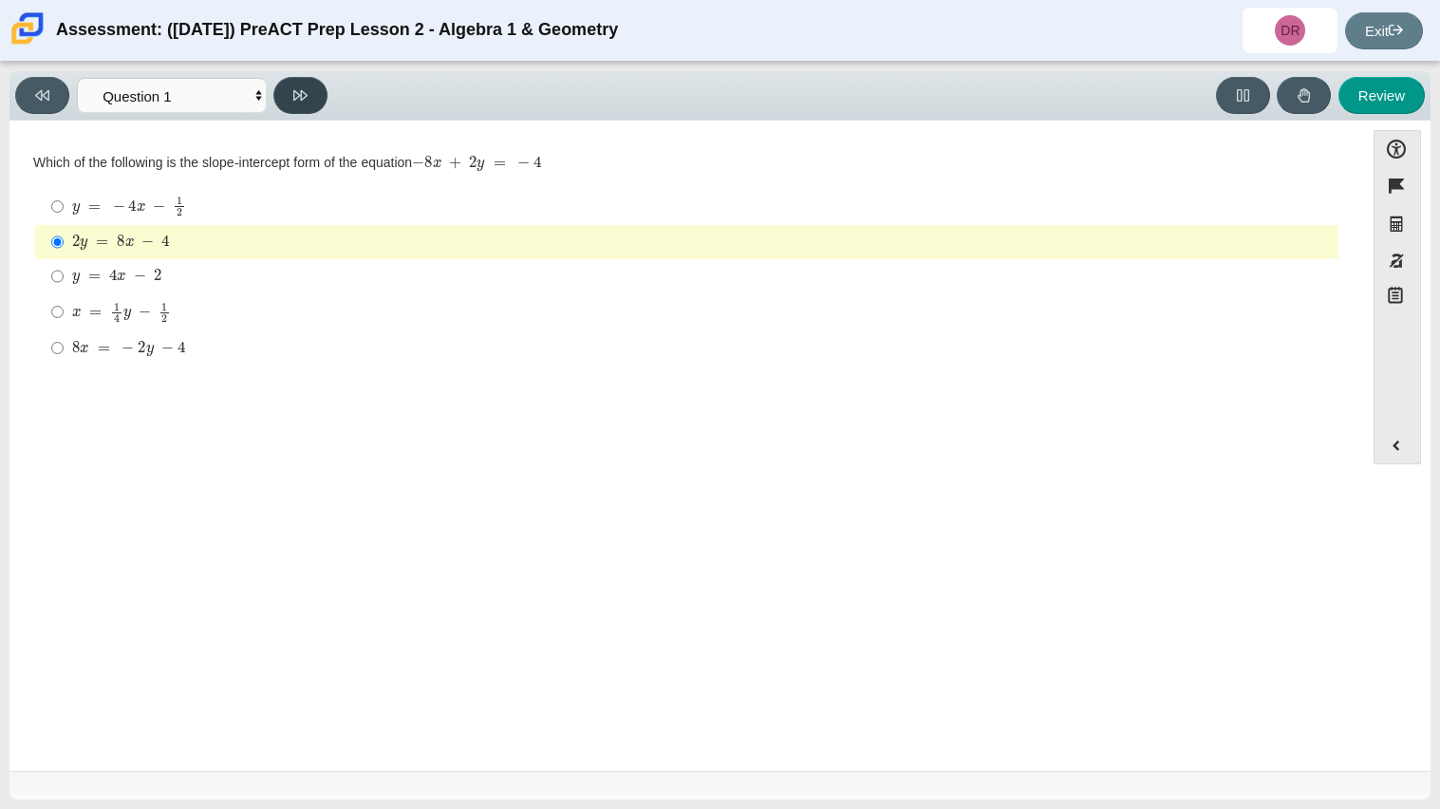
click at [314, 88] on button at bounding box center [300, 95] width 54 height 37
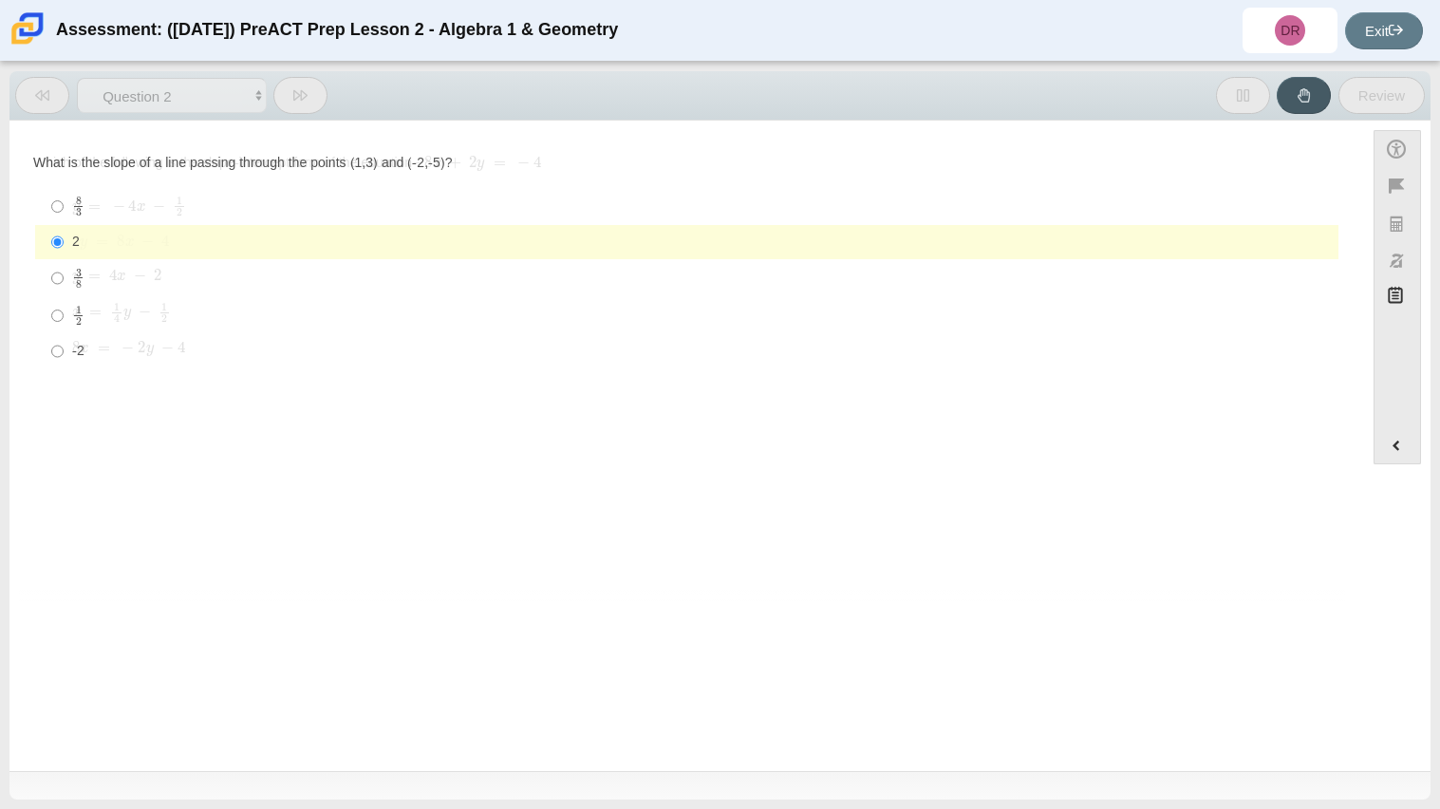
click at [314, 88] on button at bounding box center [300, 95] width 54 height 37
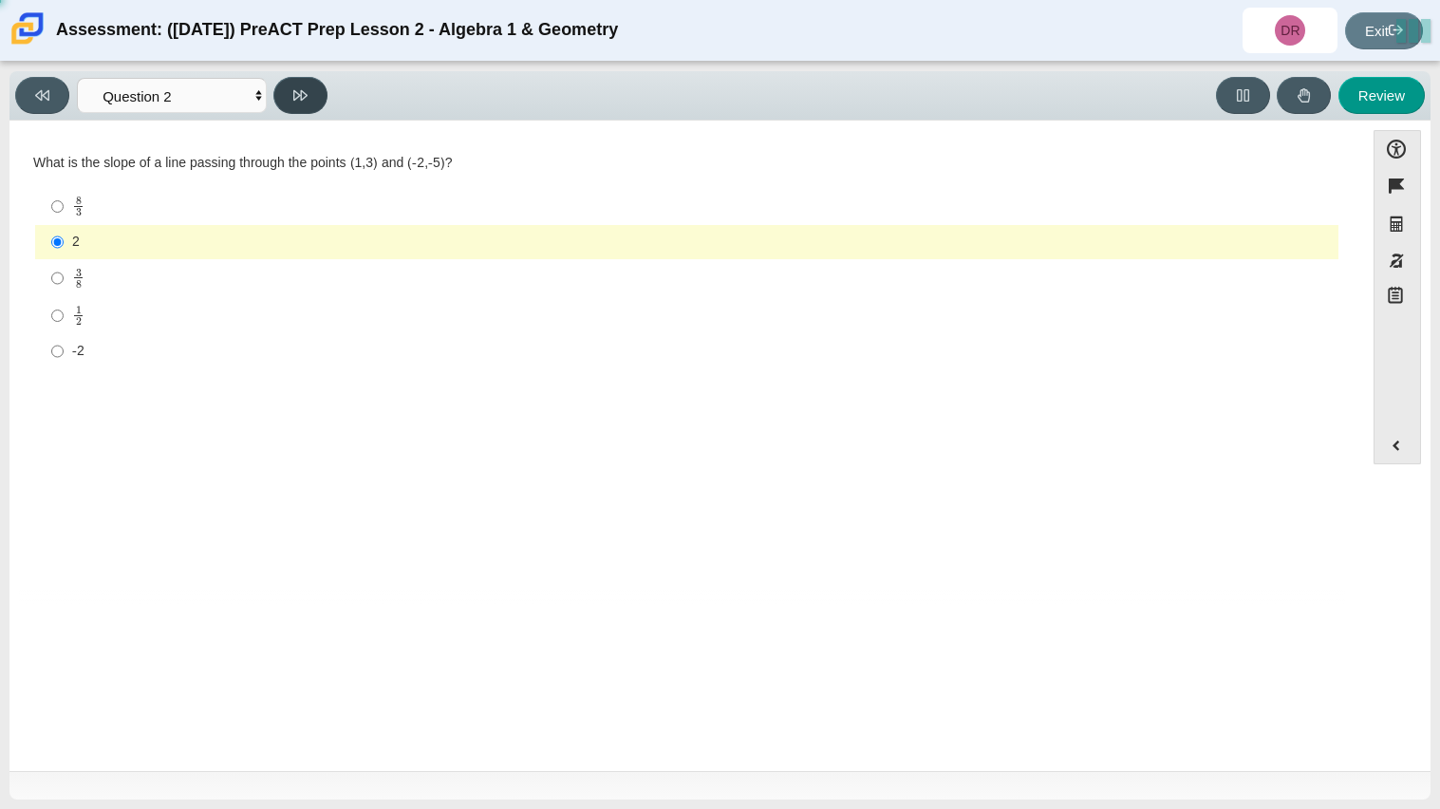
click at [314, 88] on button at bounding box center [300, 95] width 54 height 37
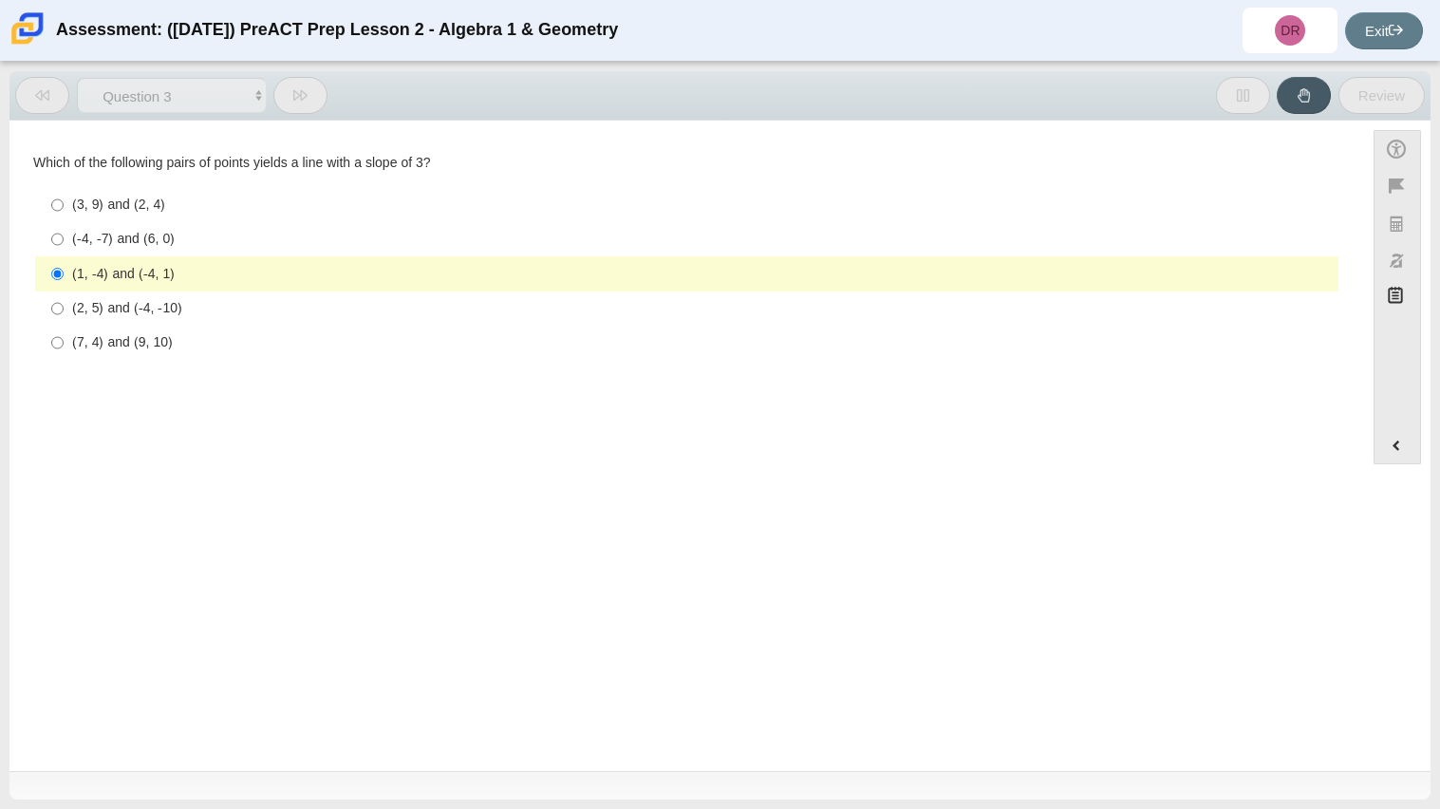
click at [314, 88] on button at bounding box center [300, 95] width 54 height 37
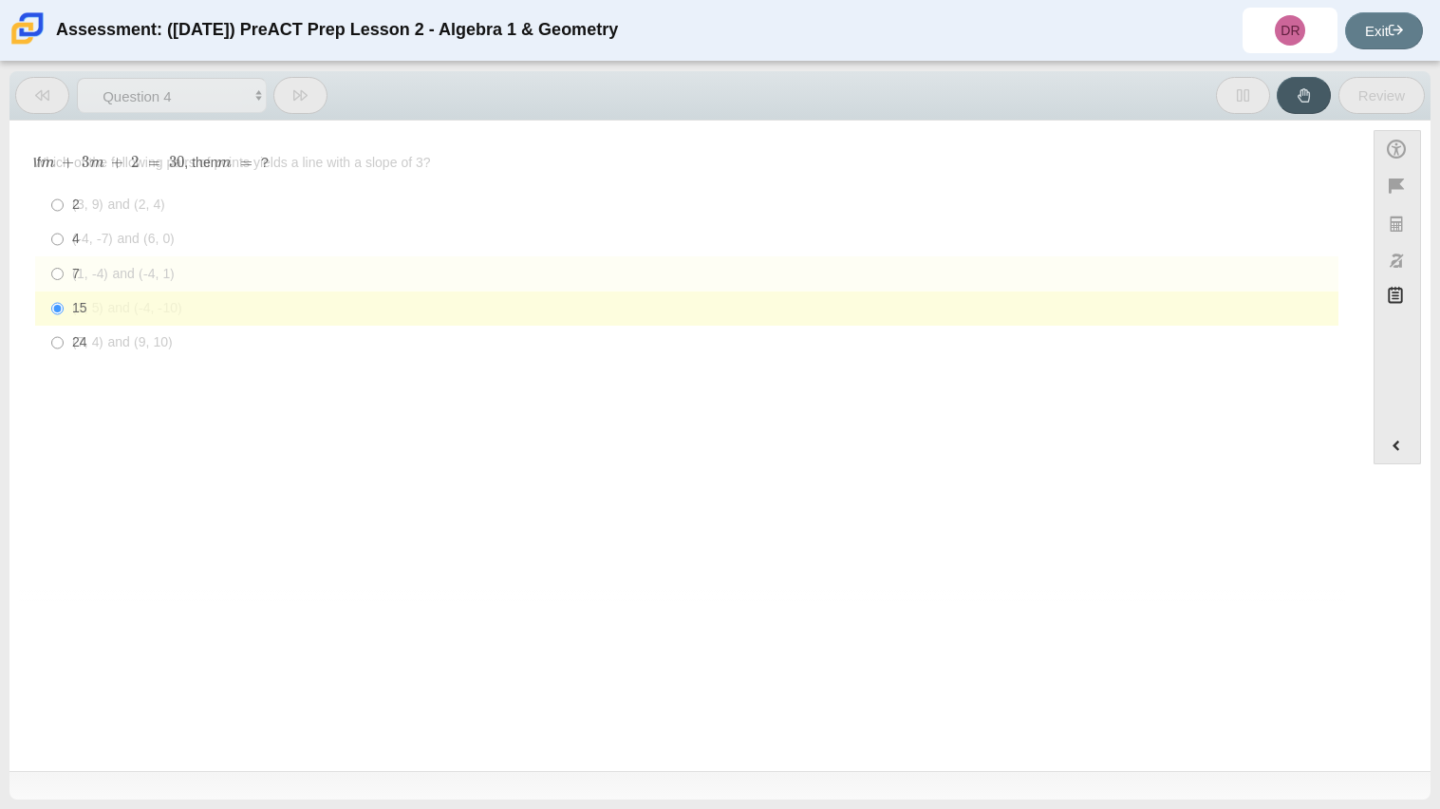
click at [314, 89] on button at bounding box center [300, 95] width 54 height 37
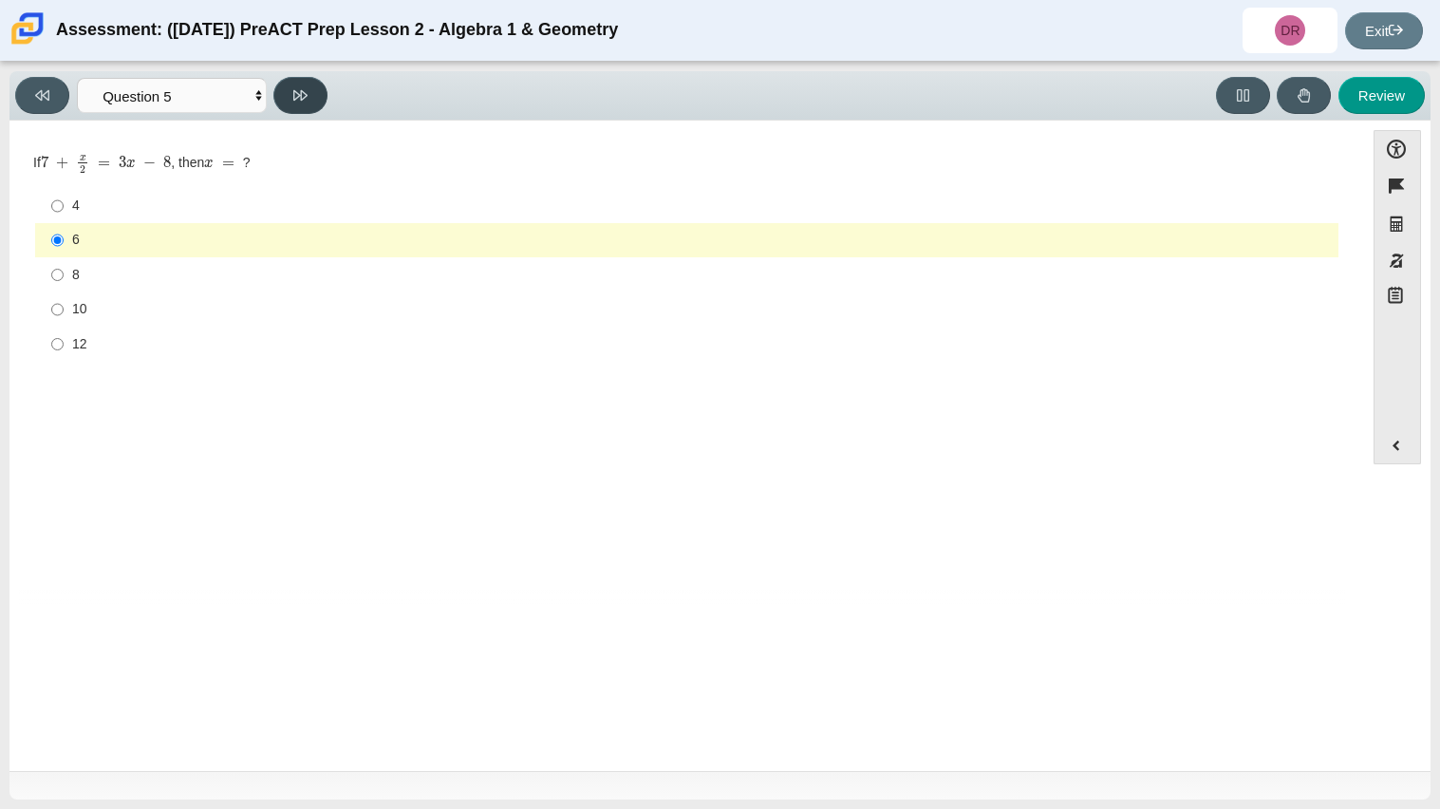
click at [313, 89] on button at bounding box center [300, 95] width 54 height 37
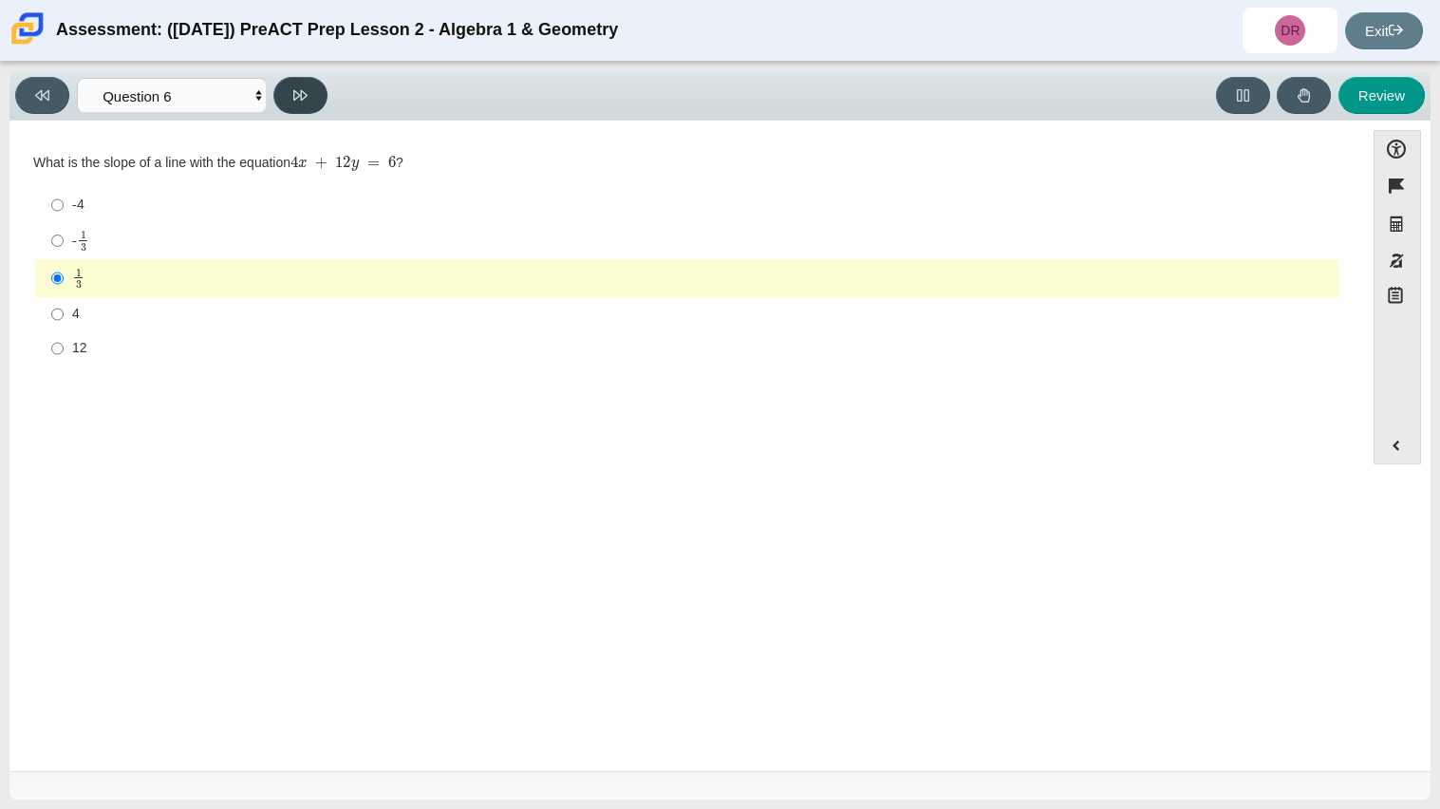
click at [313, 89] on button at bounding box center [300, 95] width 54 height 37
select select "ec95ace6-bebc-42b8-9428-40567494d4da"
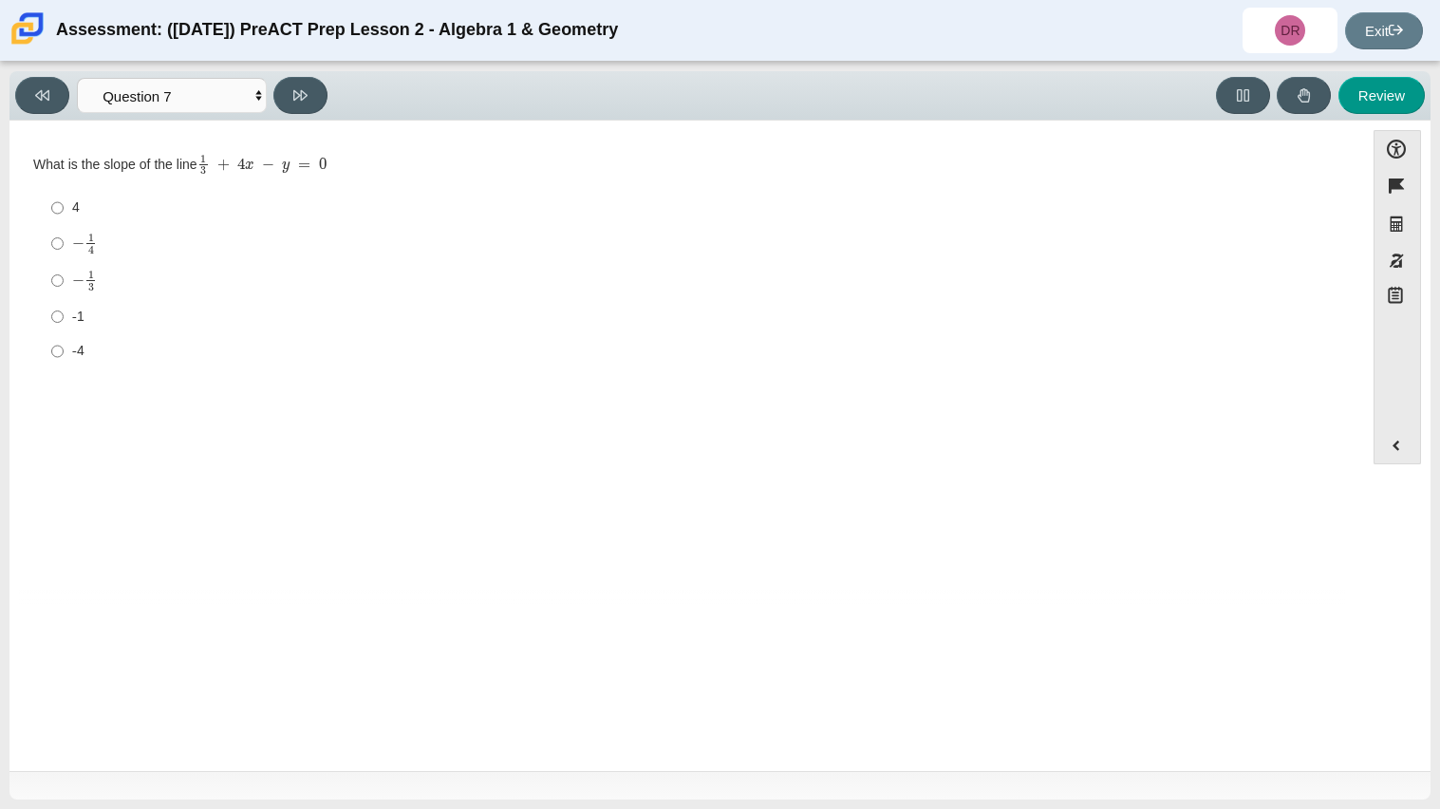
click at [240, 298] on label "− 1 3 negative 1 third" at bounding box center [688, 280] width 1300 height 37
click at [64, 298] on input "− 1 3 negative 1 third" at bounding box center [57, 280] width 12 height 37
radio input "true"
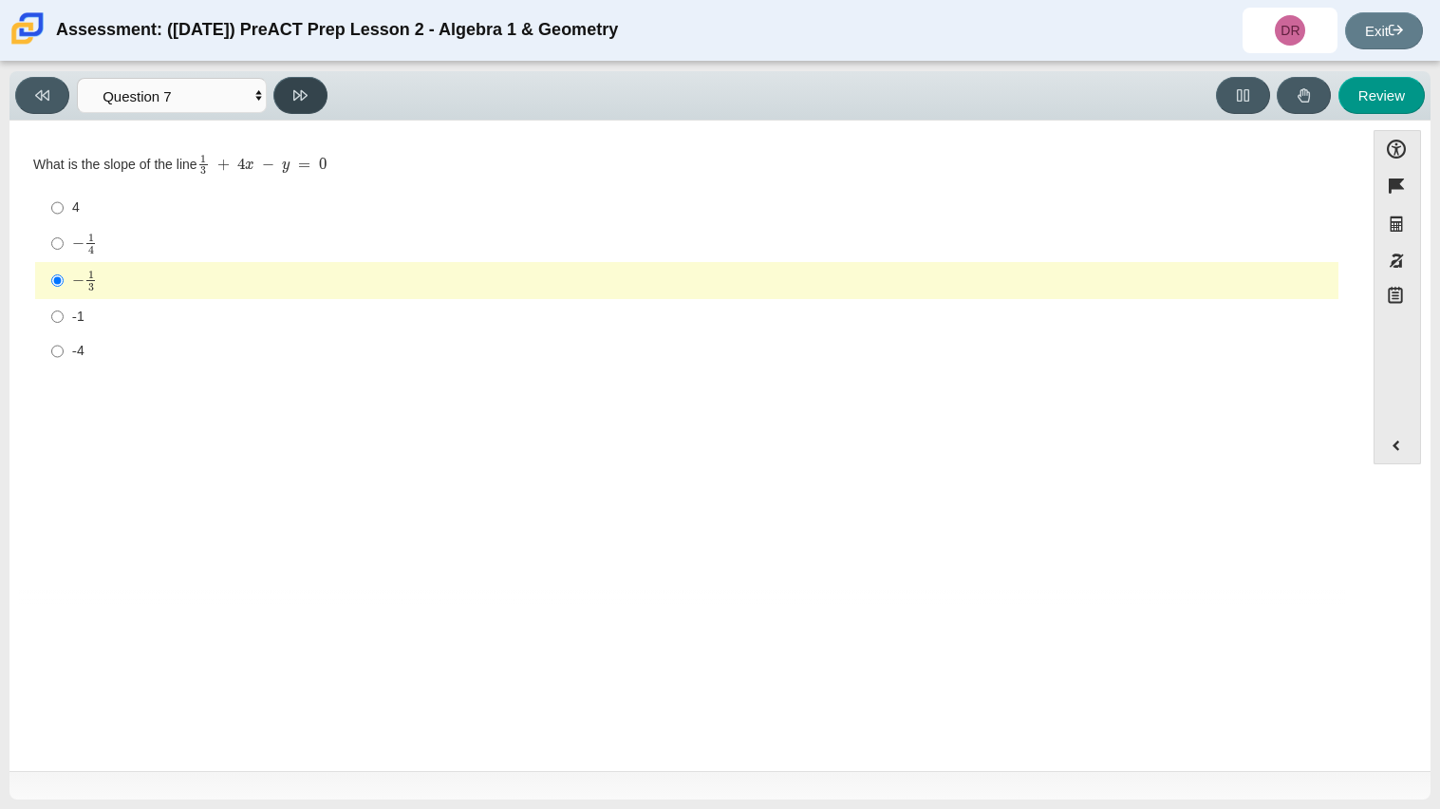
click at [304, 82] on button at bounding box center [300, 95] width 54 height 37
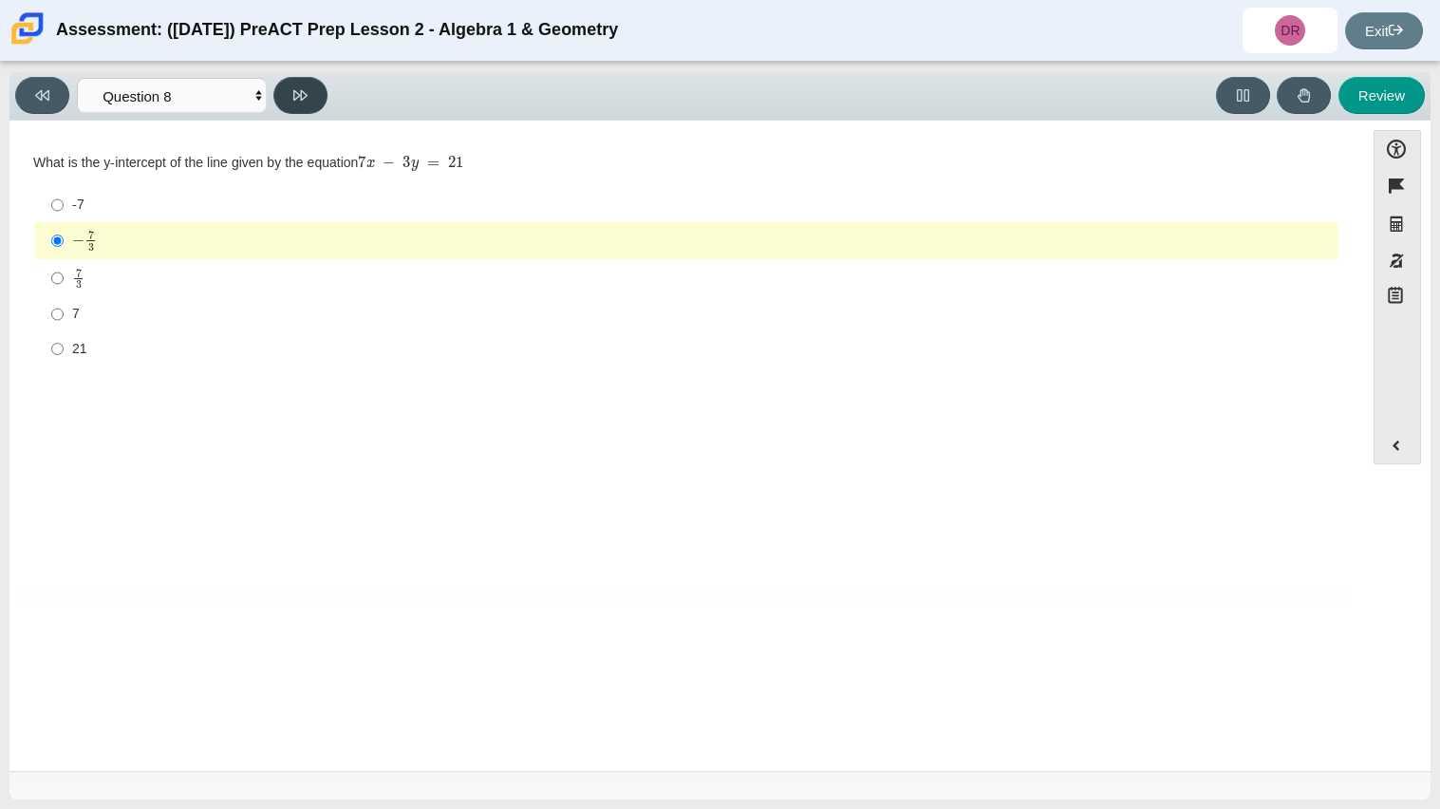
click at [304, 98] on icon at bounding box center [300, 95] width 14 height 14
select select "14773eaf-2ca1-47ae-afe7-a624a56f34b3"
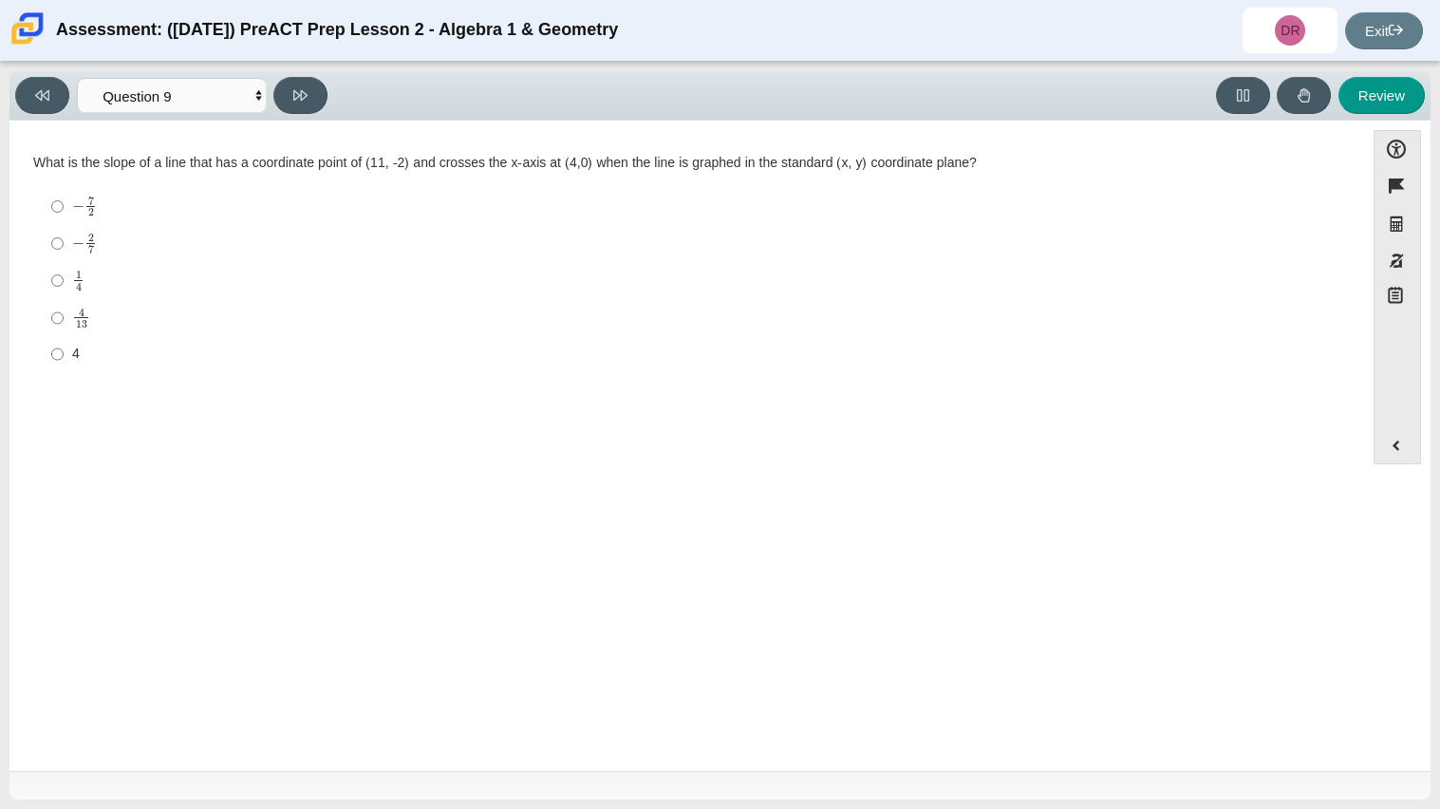
click at [79, 284] on mjx-c "Assessment items" at bounding box center [79, 287] width 6 height 8
click at [64, 284] on input "1 4 1 fourth" at bounding box center [57, 280] width 12 height 37
radio input "true"
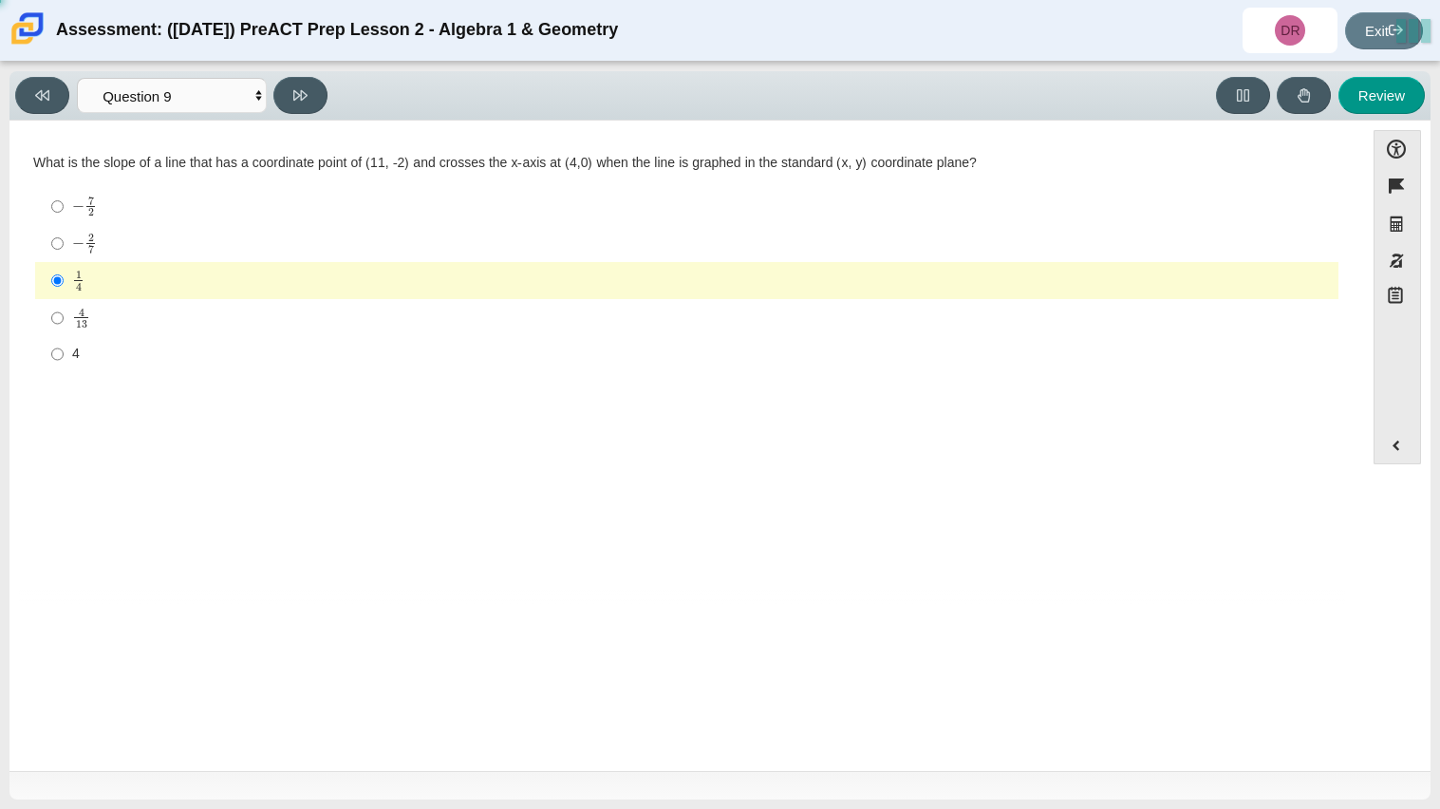
click at [330, 74] on div "Viewing Question 9 of 10 in Pacing Mode Questions Question 1 Question 2 Questio…" at bounding box center [719, 95] width 1421 height 49
click at [299, 90] on icon at bounding box center [300, 95] width 14 height 14
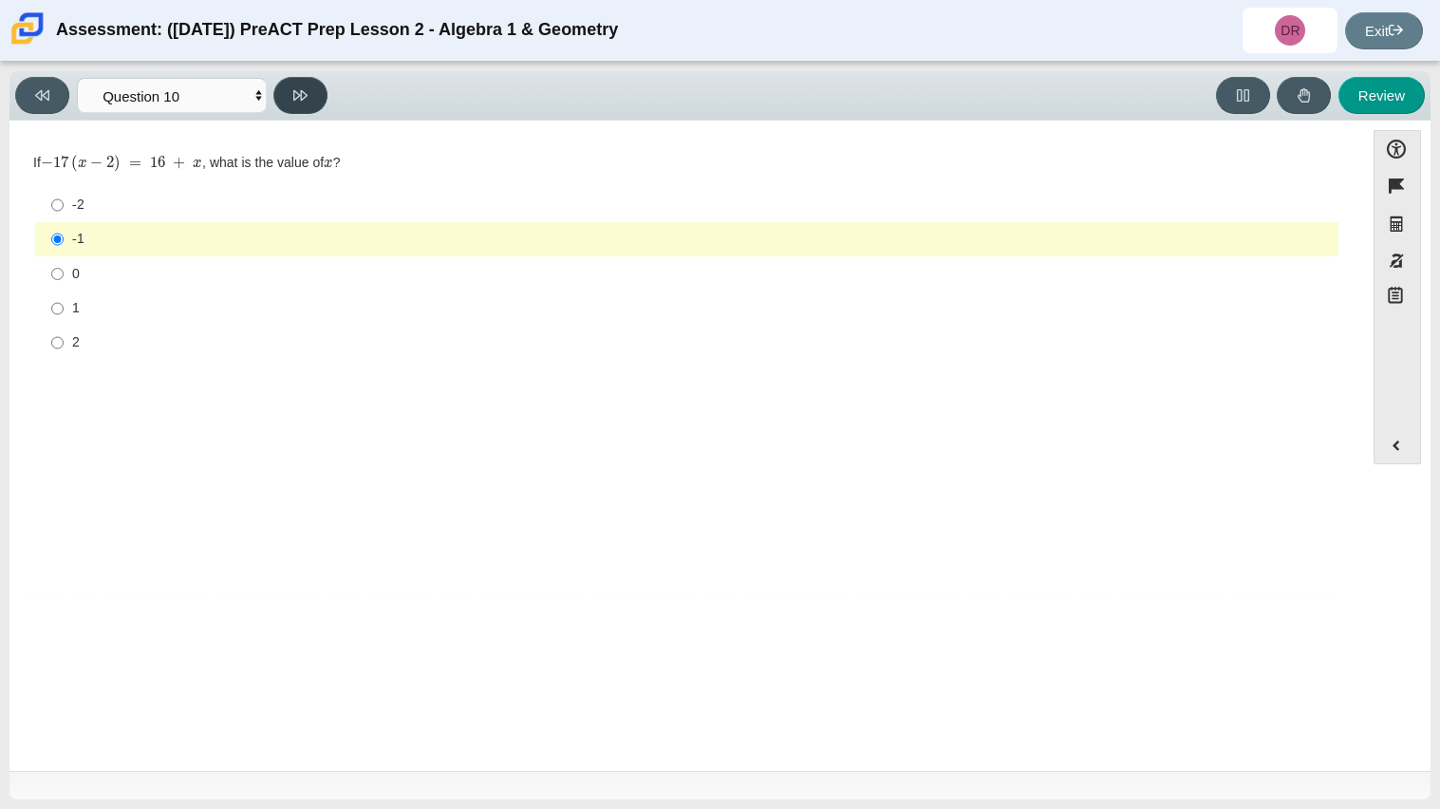
click at [282, 80] on button at bounding box center [300, 95] width 54 height 37
select select "review"
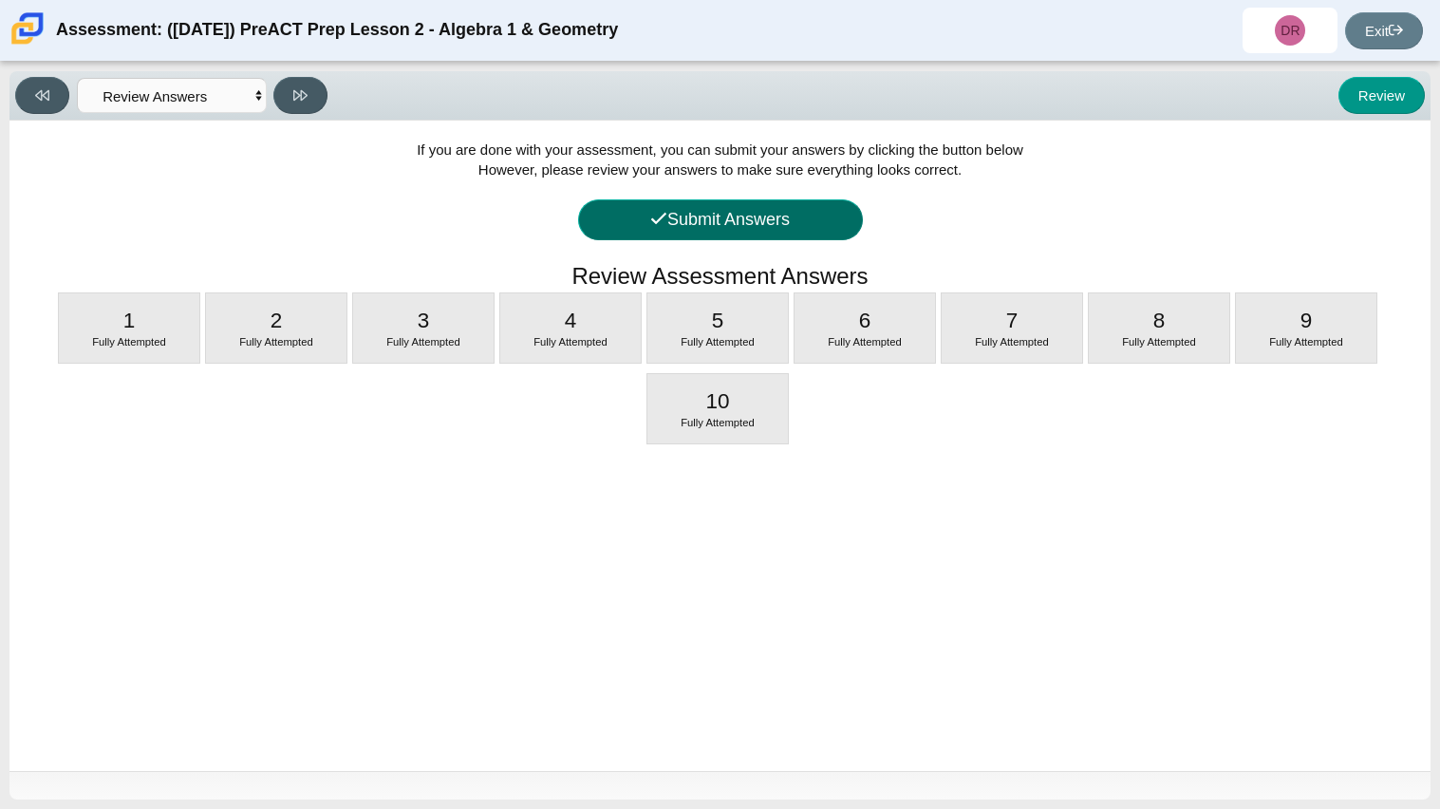
click at [677, 226] on button "Submit Answers" at bounding box center [720, 219] width 285 height 41
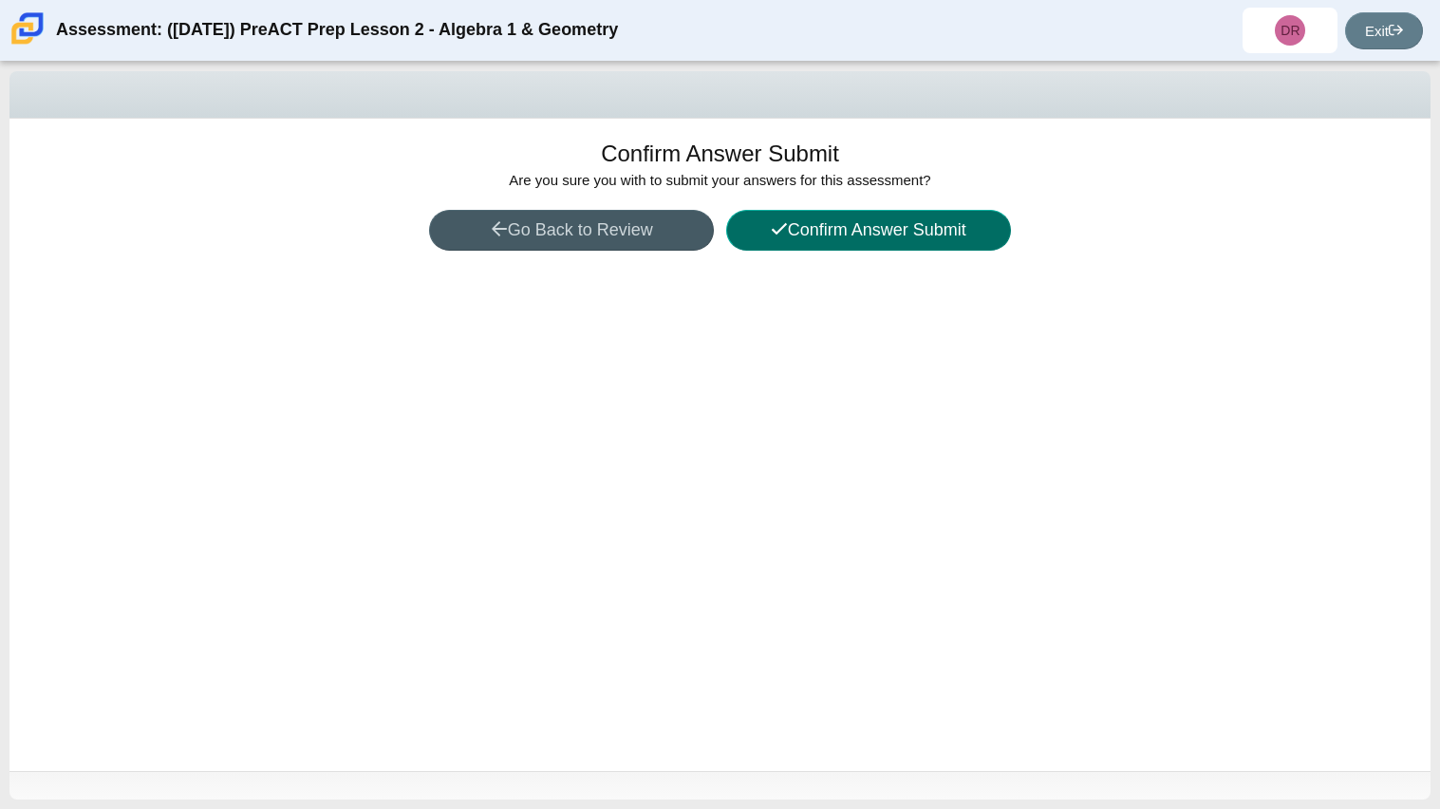
click at [774, 238] on span at bounding box center [779, 229] width 17 height 19
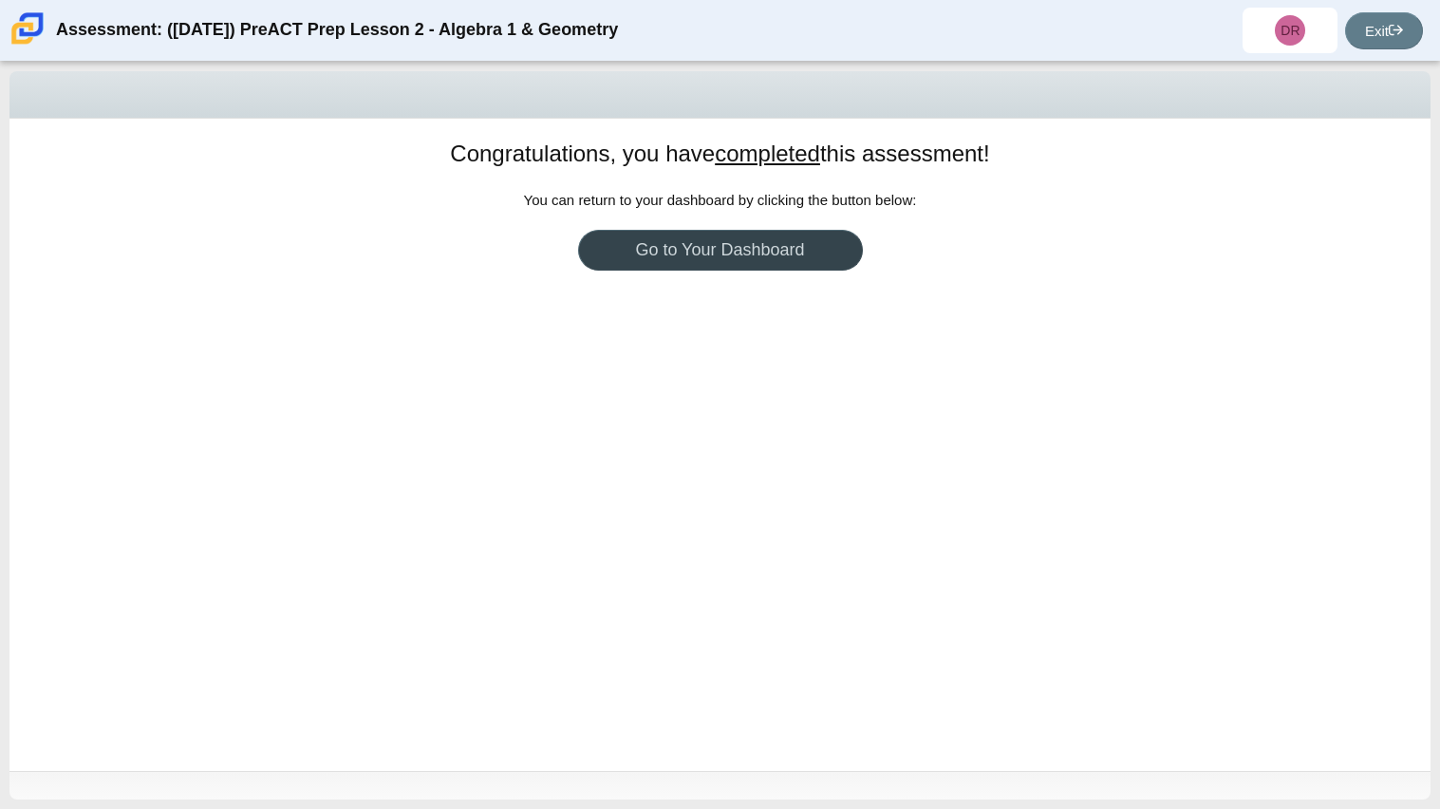
click at [769, 248] on link "Go to Your Dashboard" at bounding box center [720, 250] width 285 height 41
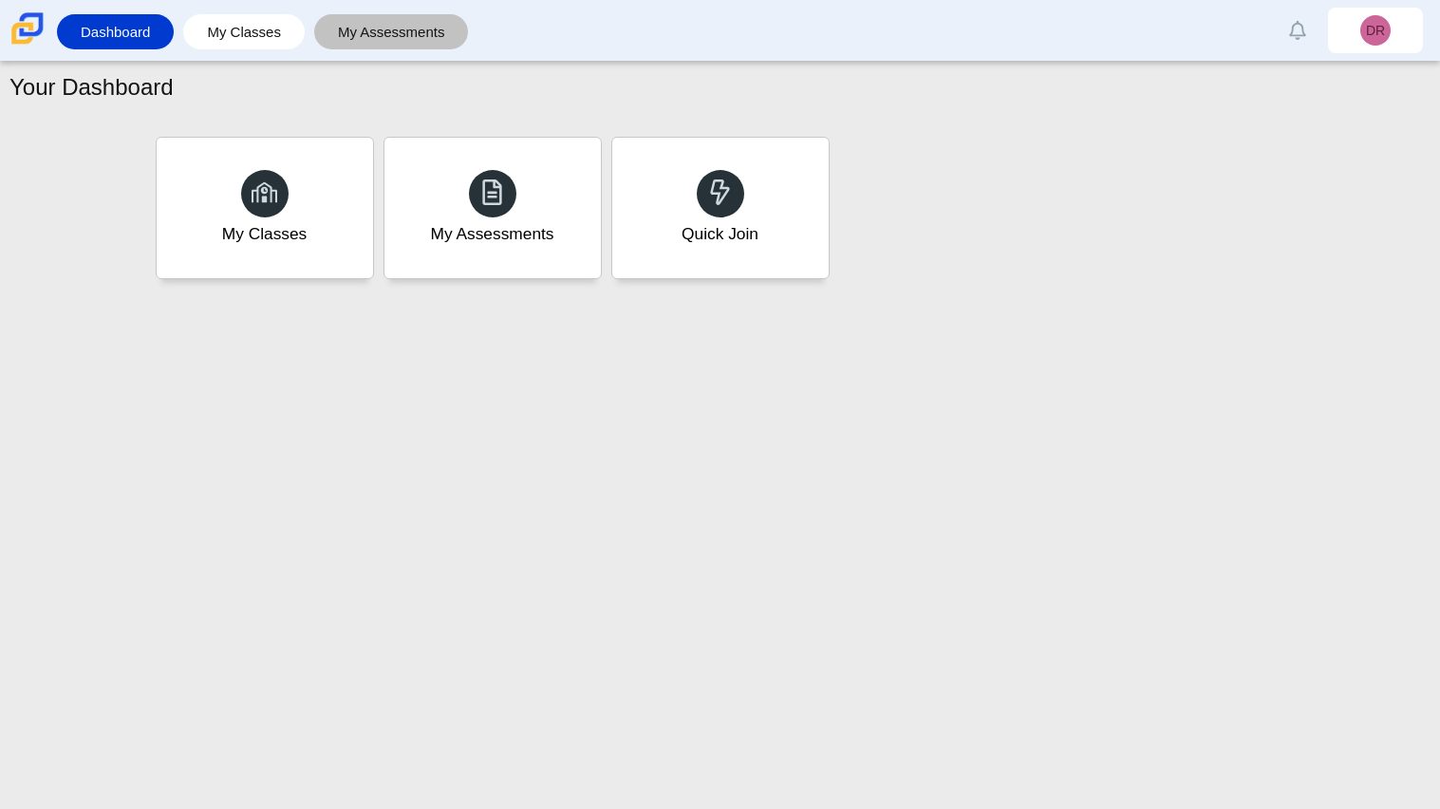
click at [414, 30] on link "My Assessments" at bounding box center [392, 31] width 136 height 35
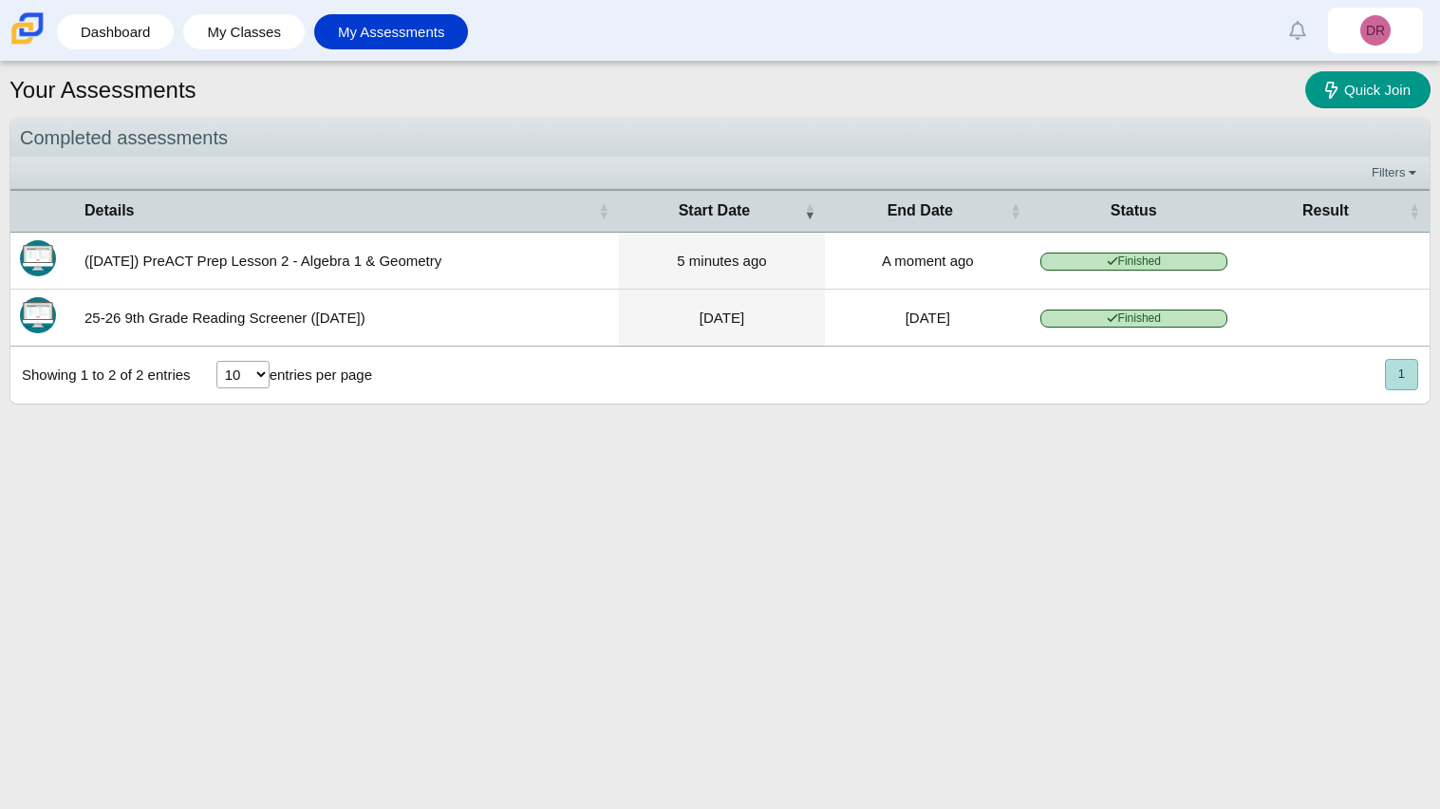
click at [230, 394] on div "10 25 50 100 entries per page" at bounding box center [294, 374] width 178 height 50
